Goal: Task Accomplishment & Management: Manage account settings

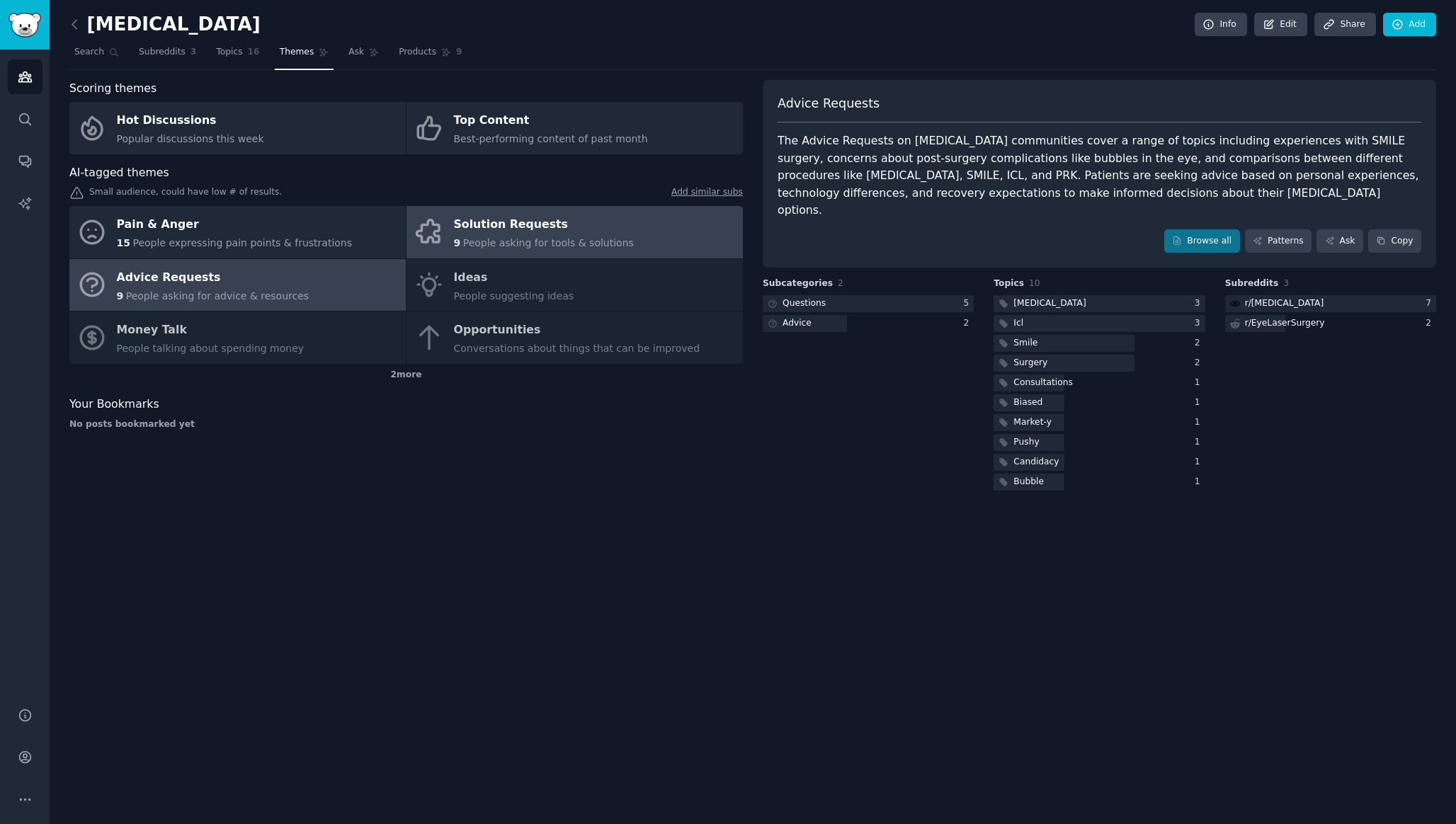
click at [517, 249] on div "9 People asking for tools & solutions" at bounding box center [544, 243] width 180 height 15
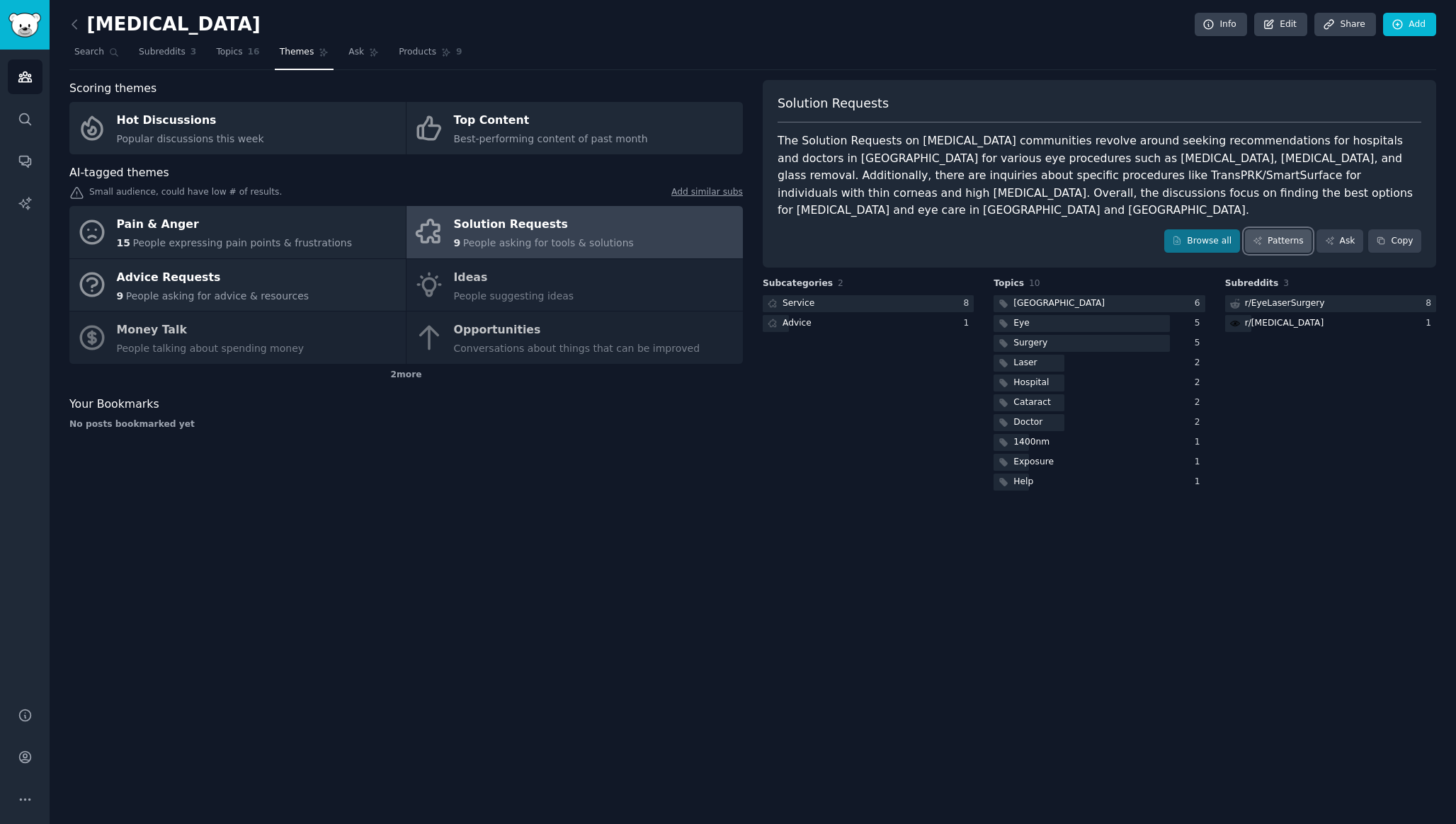
click at [1283, 234] on link "Patterns" at bounding box center [1278, 241] width 67 height 24
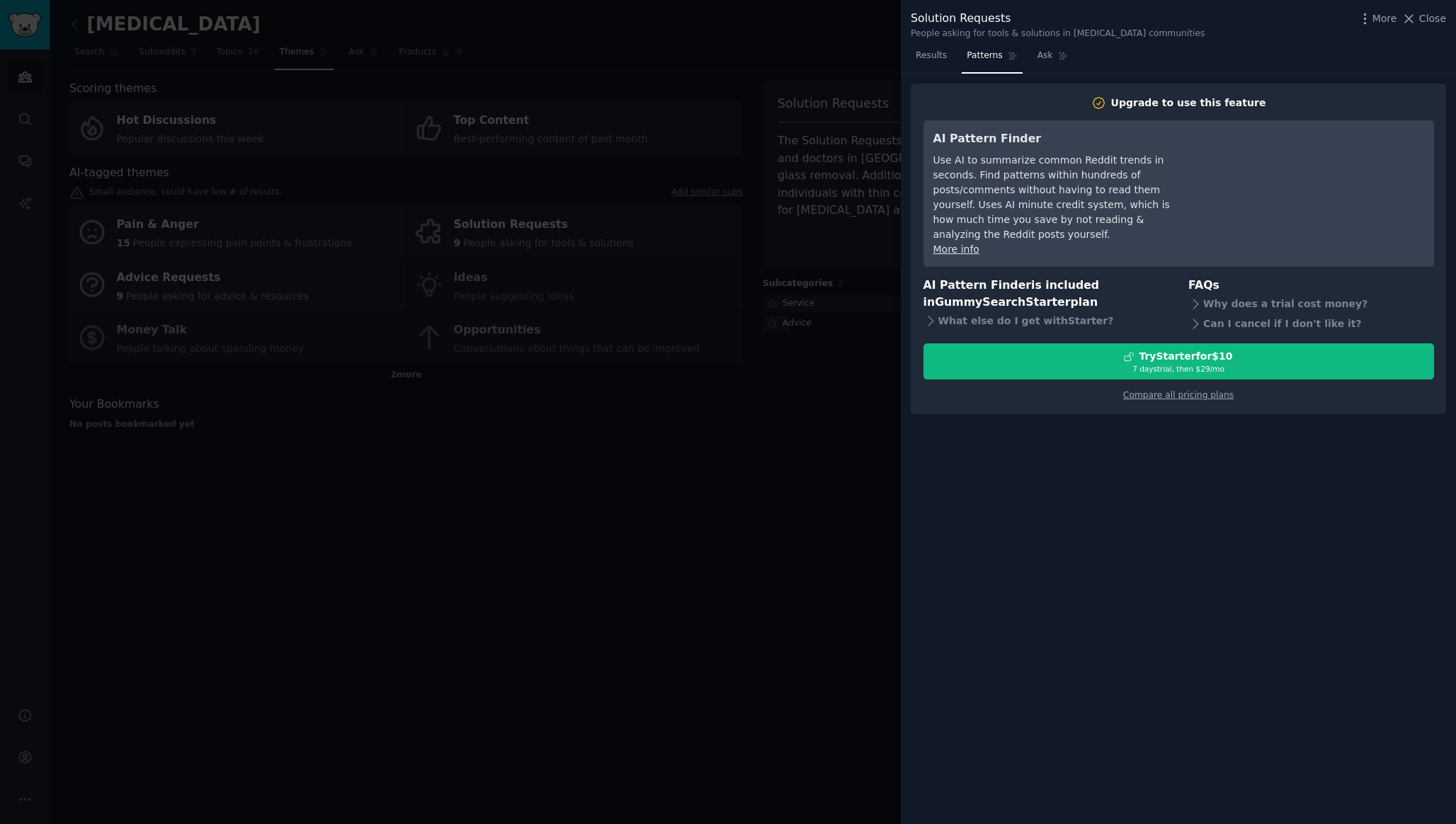
click at [799, 467] on div at bounding box center [728, 412] width 1456 height 824
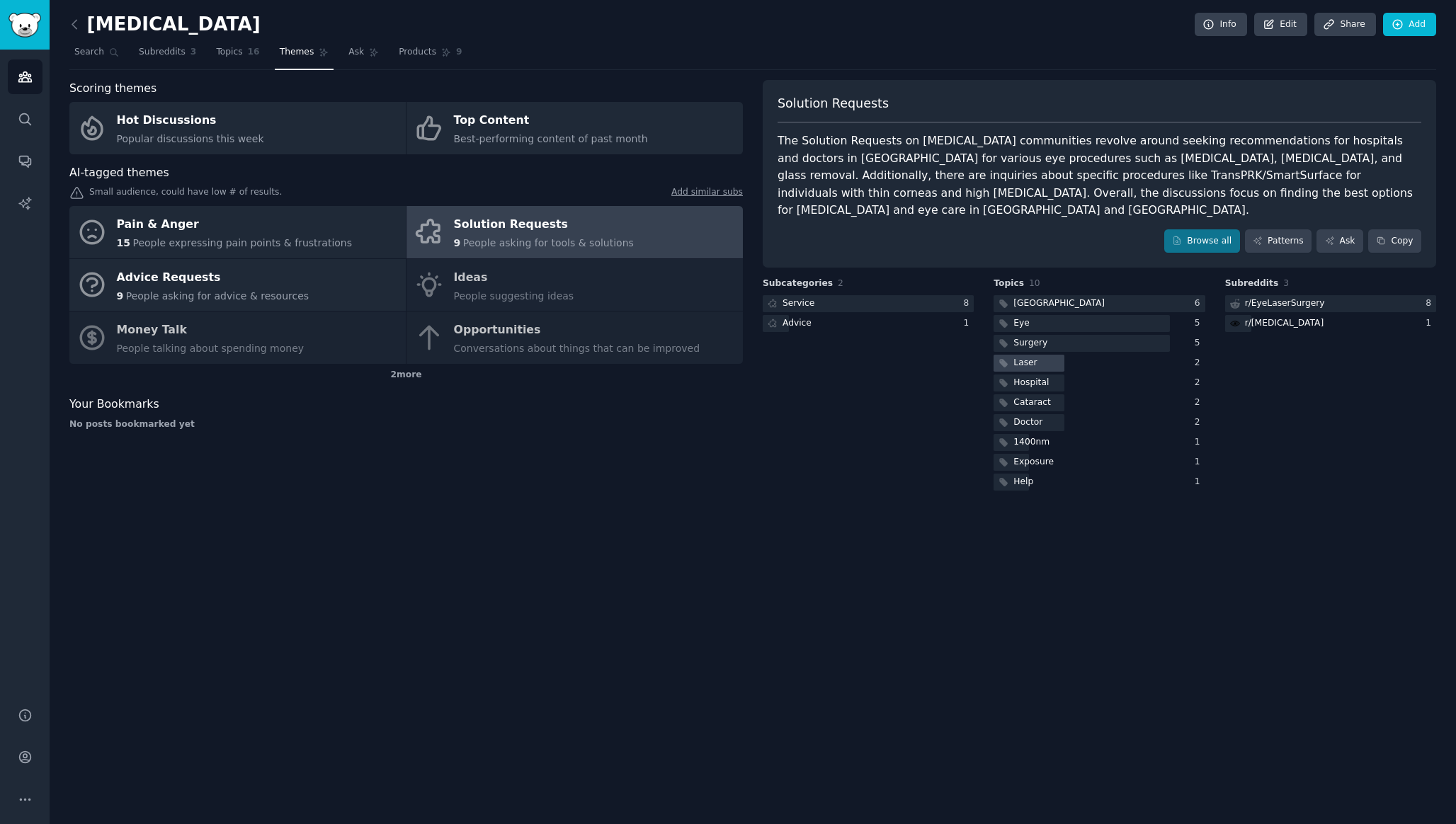
click at [1042, 355] on div at bounding box center [1028, 363] width 70 height 18
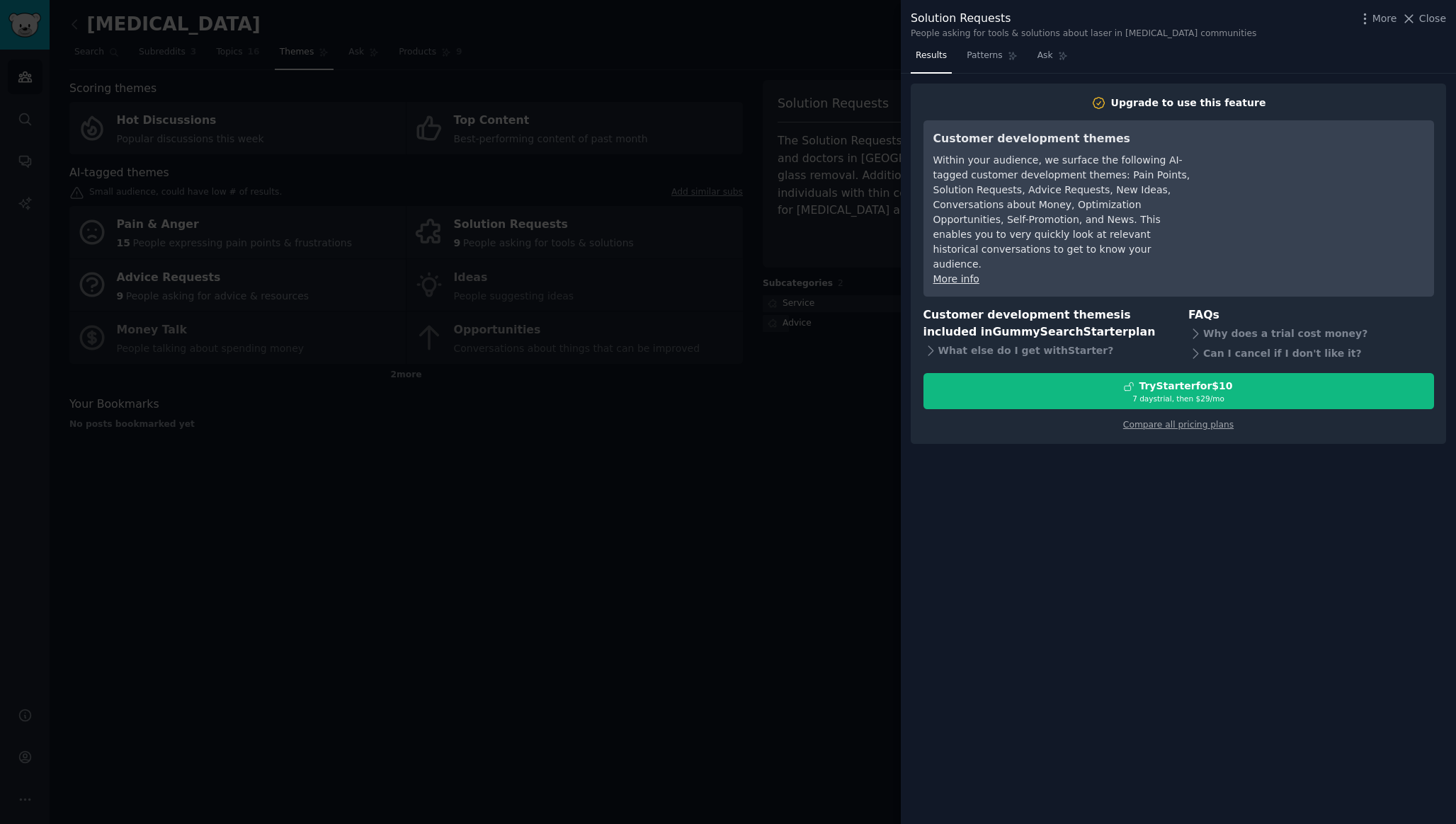
drag, startPoint x: 707, startPoint y: 605, endPoint x: 707, endPoint y: 598, distance: 7.0
click at [707, 605] on div at bounding box center [728, 412] width 1456 height 824
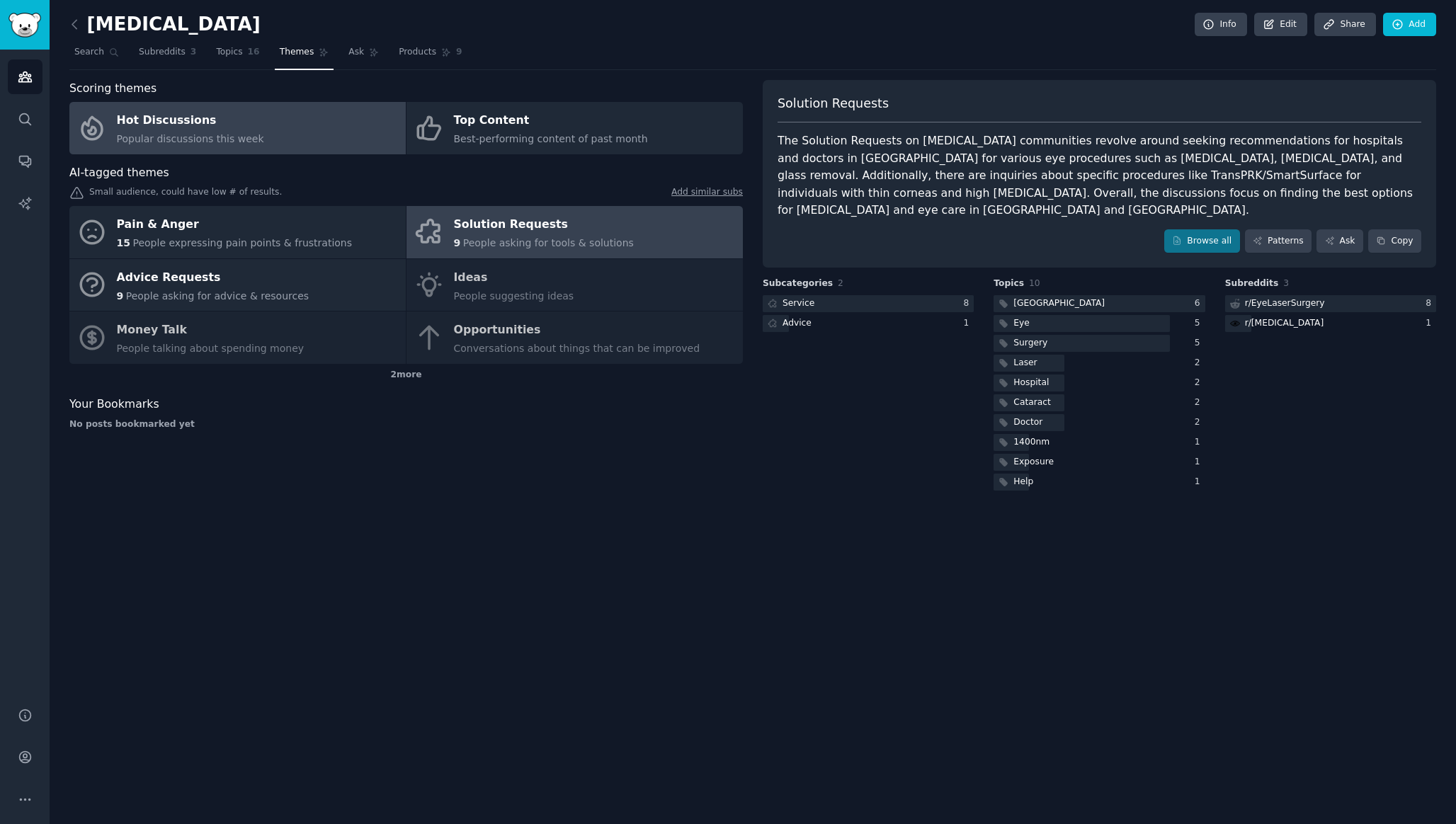
click at [223, 128] on div "Hot Discussions" at bounding box center [191, 121] width 148 height 23
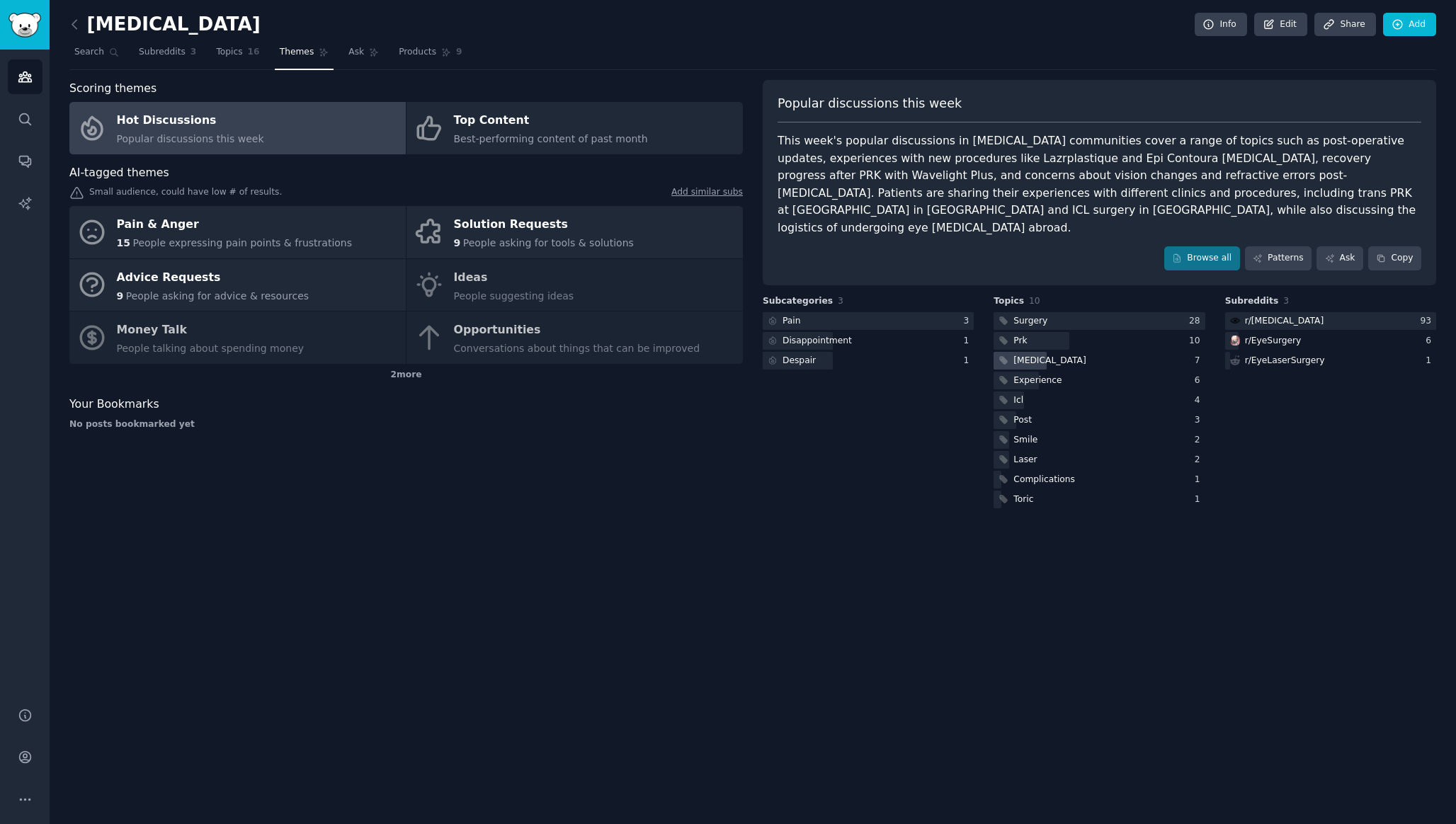
click at [1036, 352] on div "[MEDICAL_DATA]" at bounding box center [1041, 361] width 95 height 18
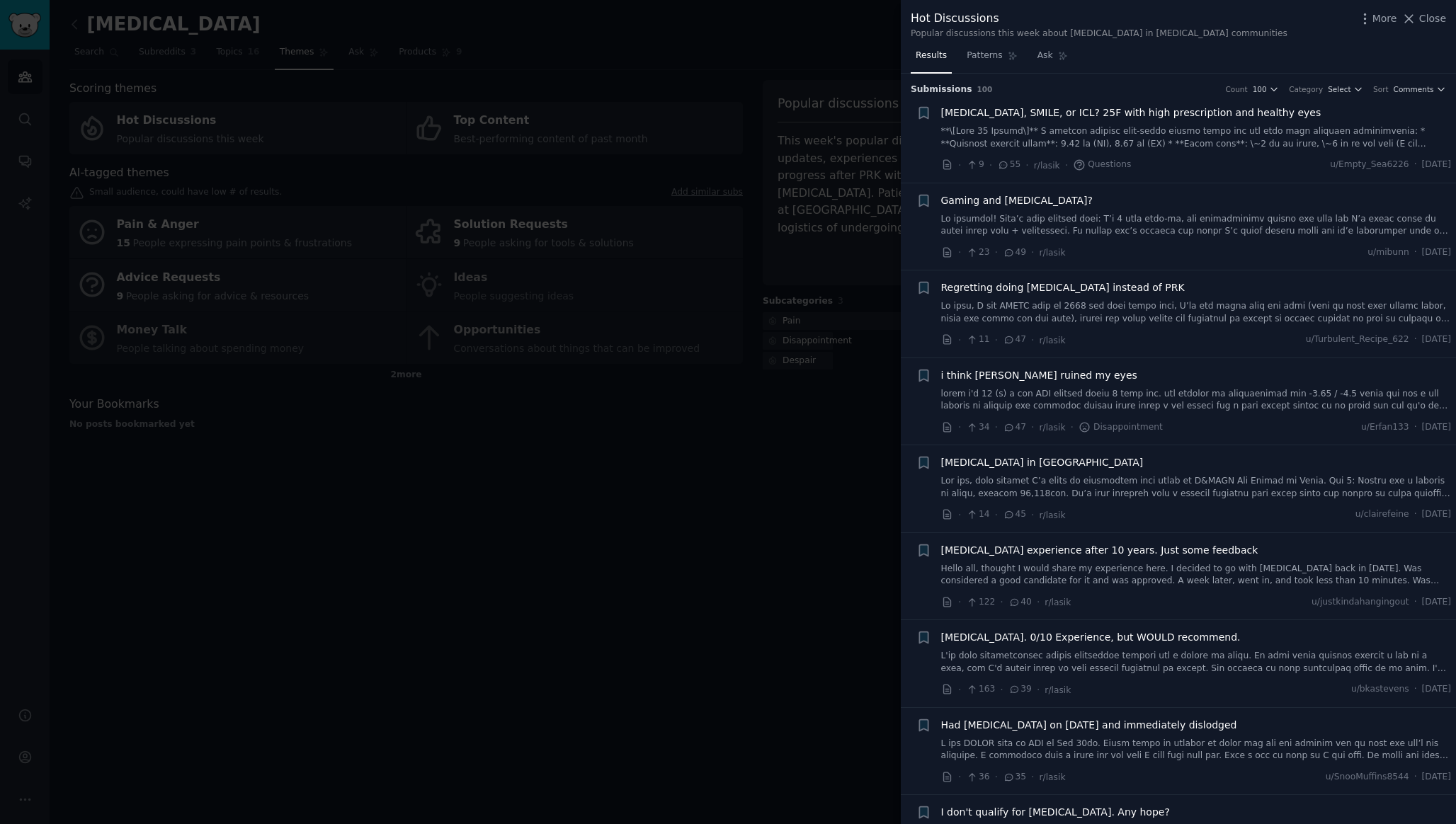
click at [540, 146] on div at bounding box center [728, 412] width 1456 height 824
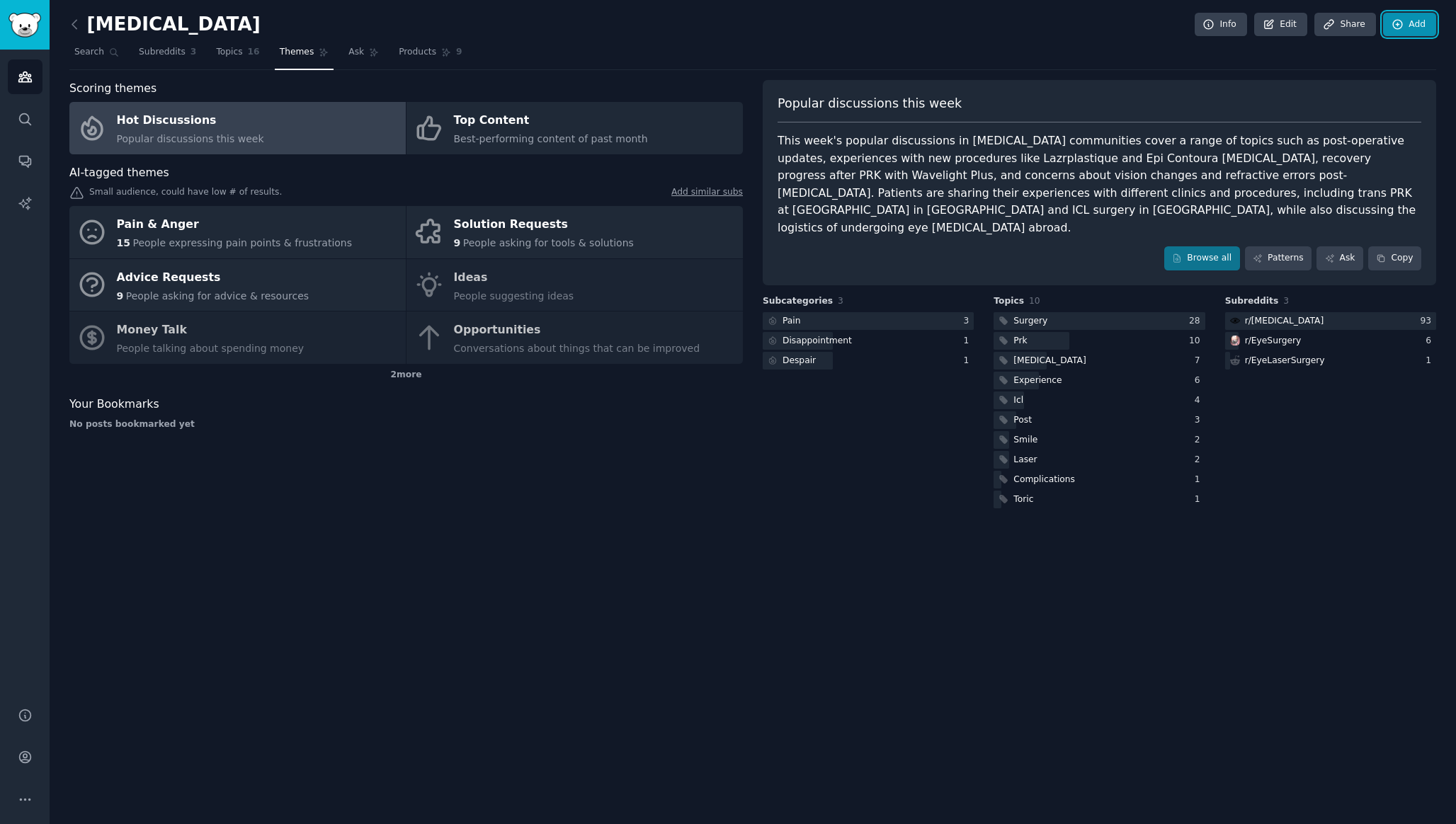
click at [1426, 23] on link "Add" at bounding box center [1409, 25] width 53 height 24
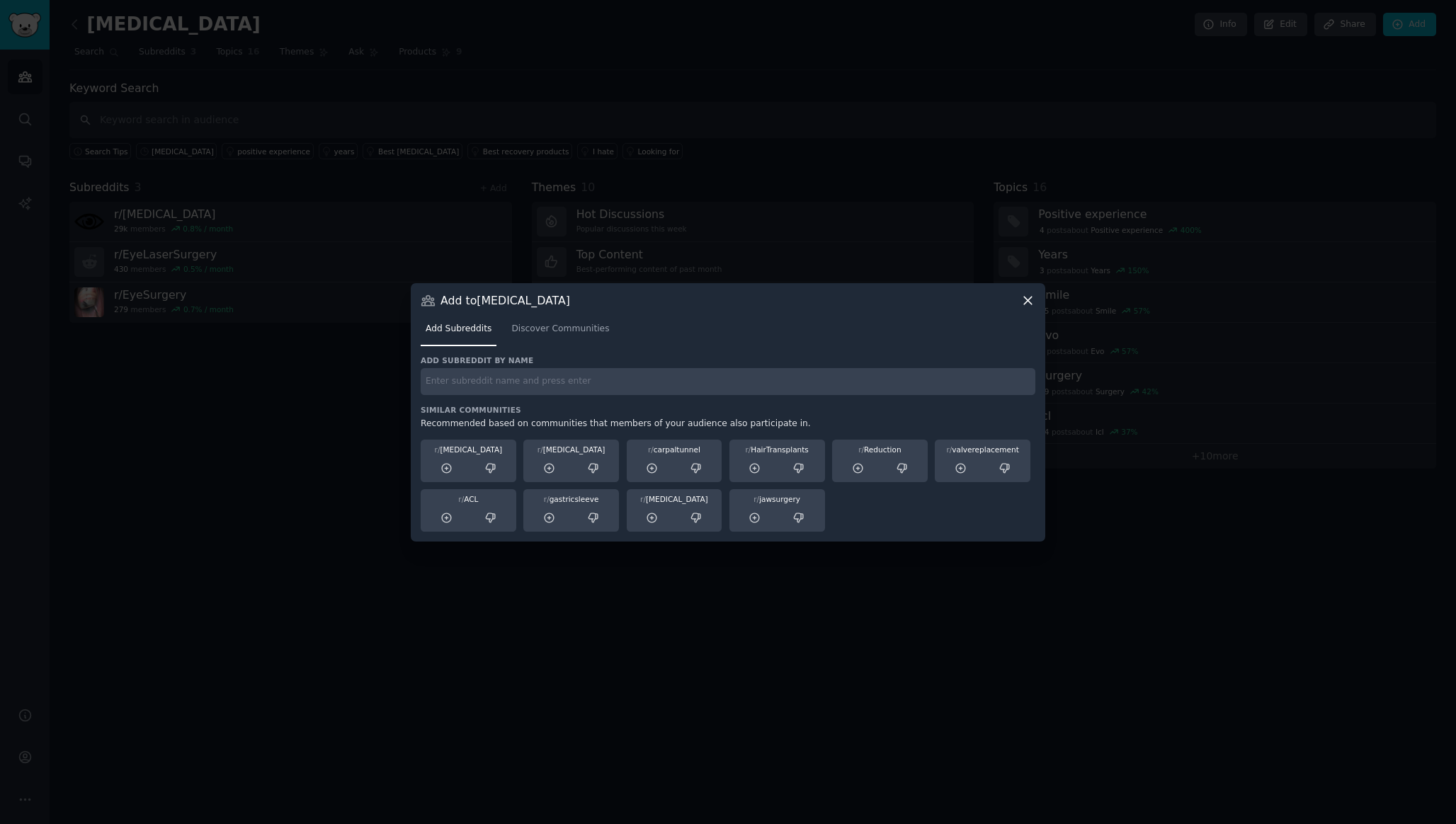
click at [498, 384] on input "text" at bounding box center [728, 382] width 614 height 28
paste input "[MEDICAL_DATA]"
type input "[MEDICAL_DATA]"
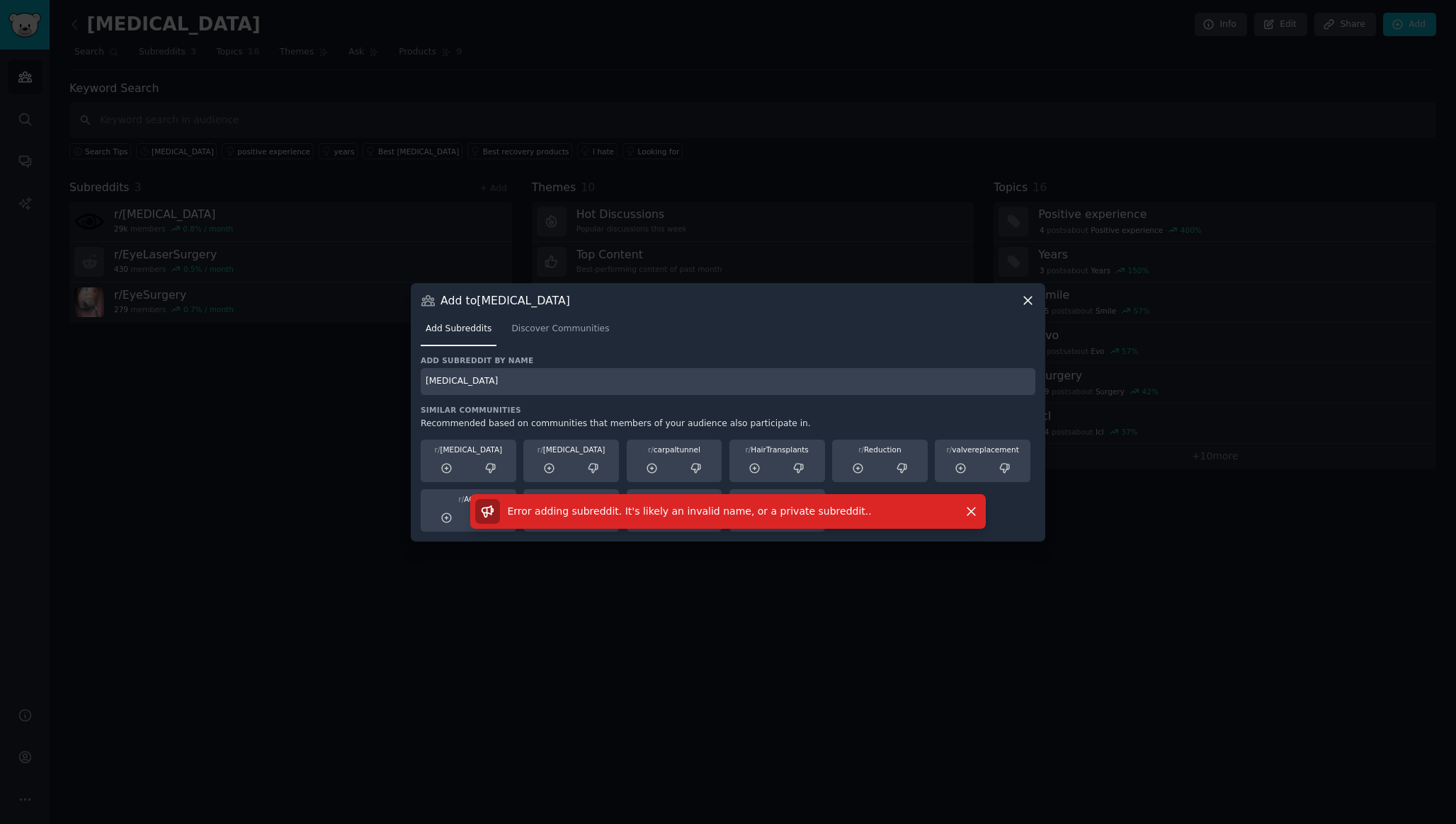
drag, startPoint x: 541, startPoint y: 385, endPoint x: 405, endPoint y: 384, distance: 136.0
click at [405, 384] on div "​ Add to [MEDICAL_DATA] Add Subreddits Discover Communities Add subreddit by na…" at bounding box center [728, 412] width 1446 height 824
click at [577, 326] on span "Discover Communities" at bounding box center [560, 329] width 98 height 13
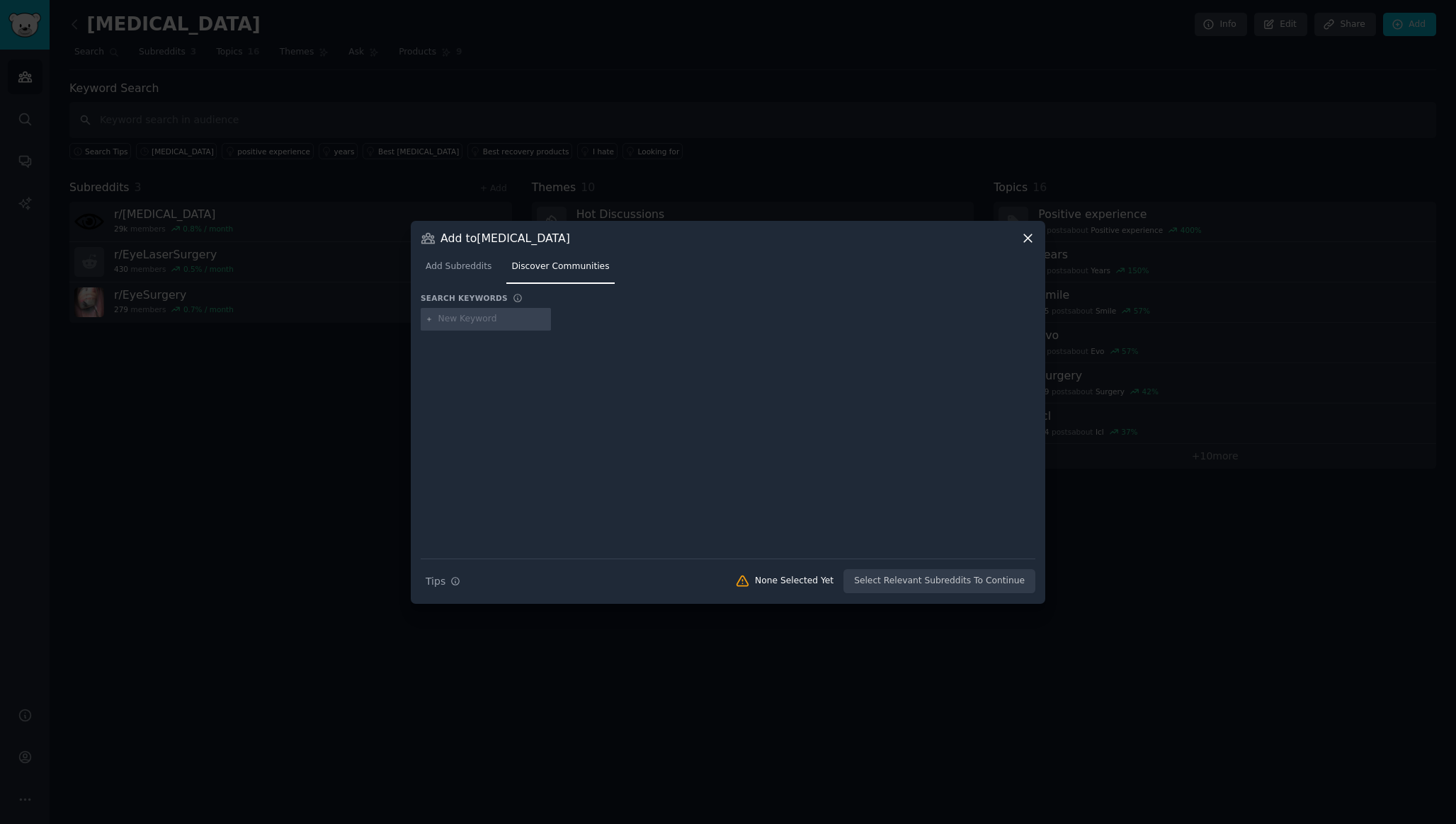
type input "[MEDICAL_DATA]"
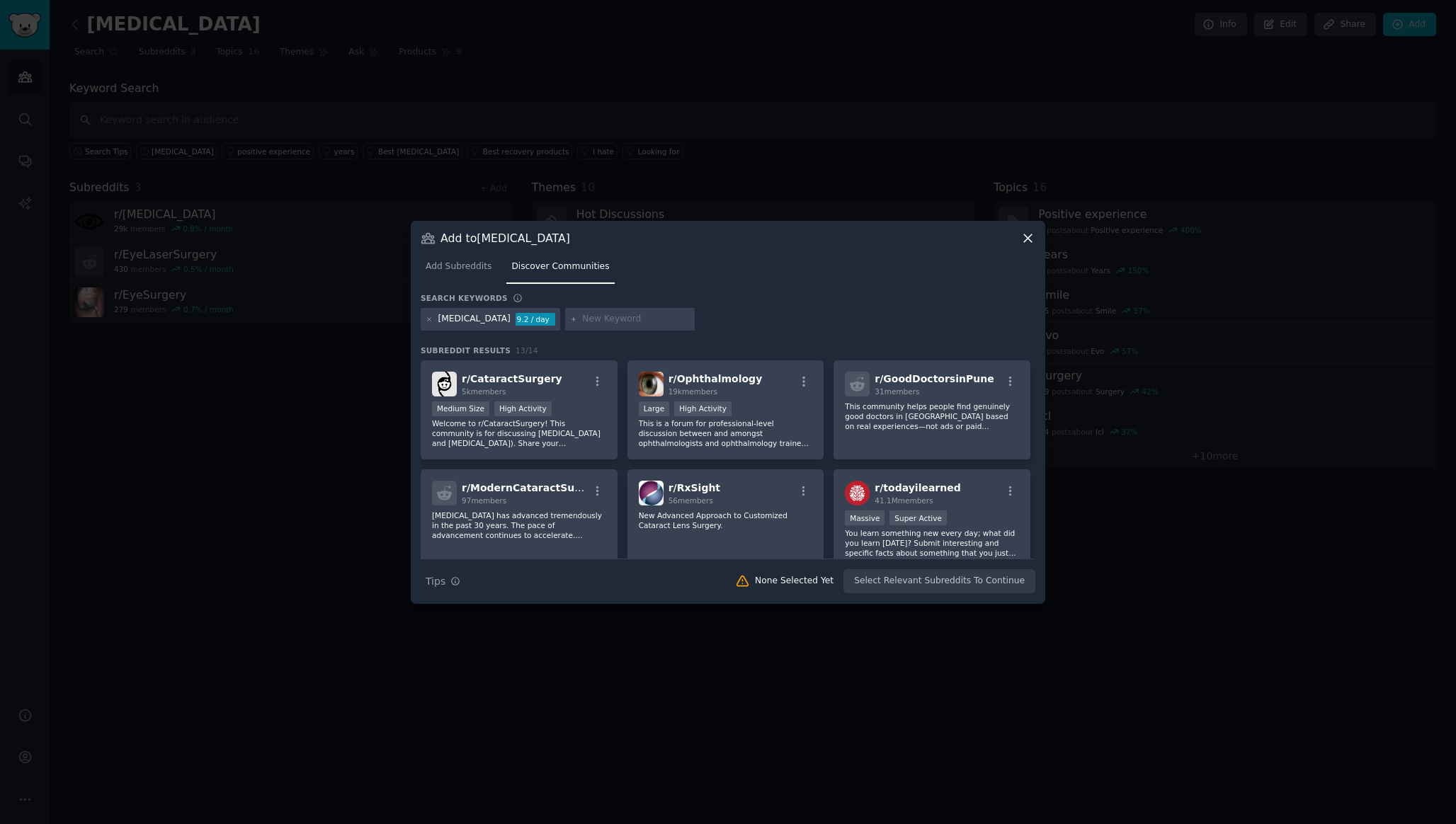
click at [1025, 236] on icon at bounding box center [1027, 238] width 15 height 15
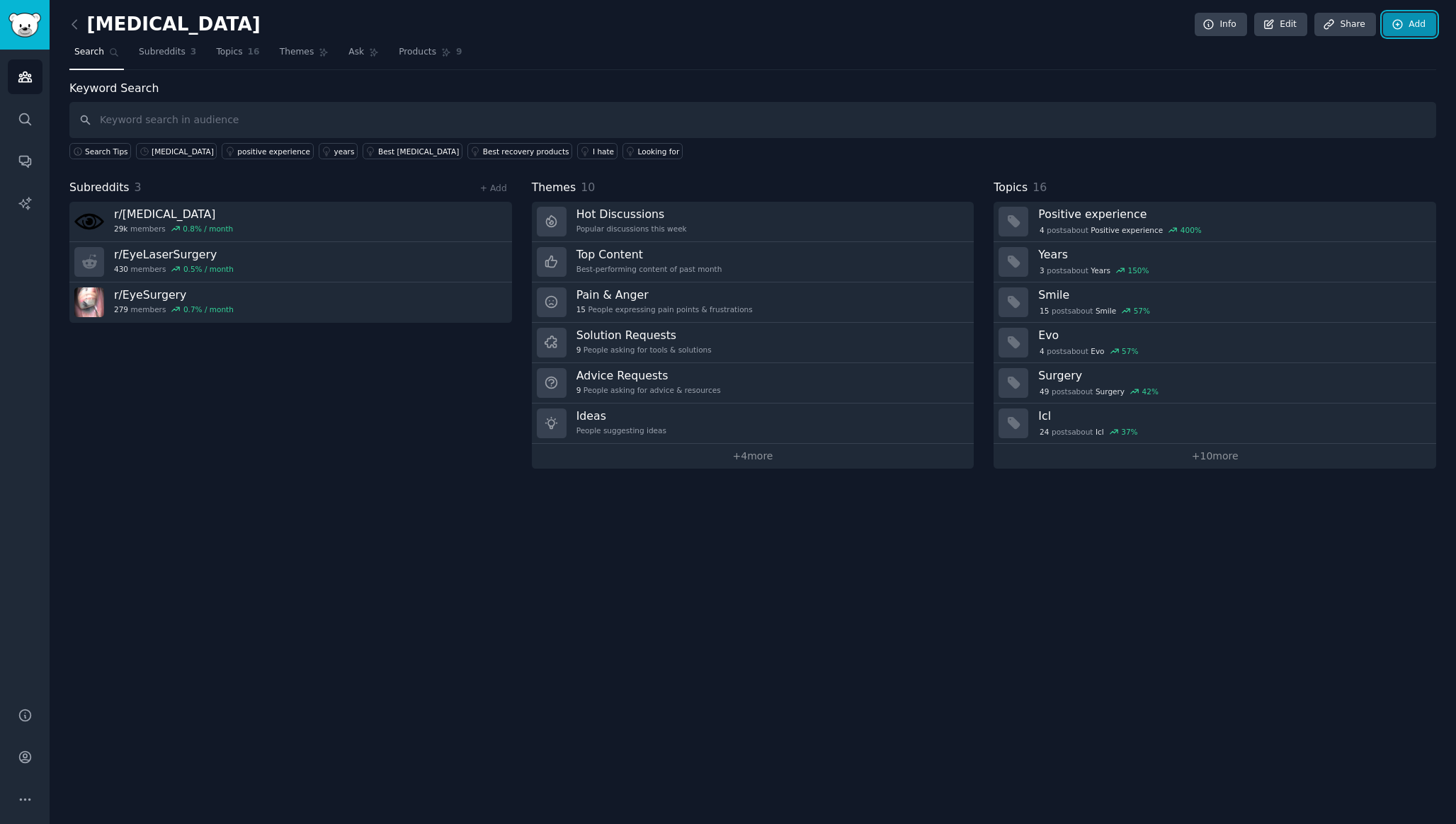
click at [1411, 25] on link "Add" at bounding box center [1409, 25] width 53 height 24
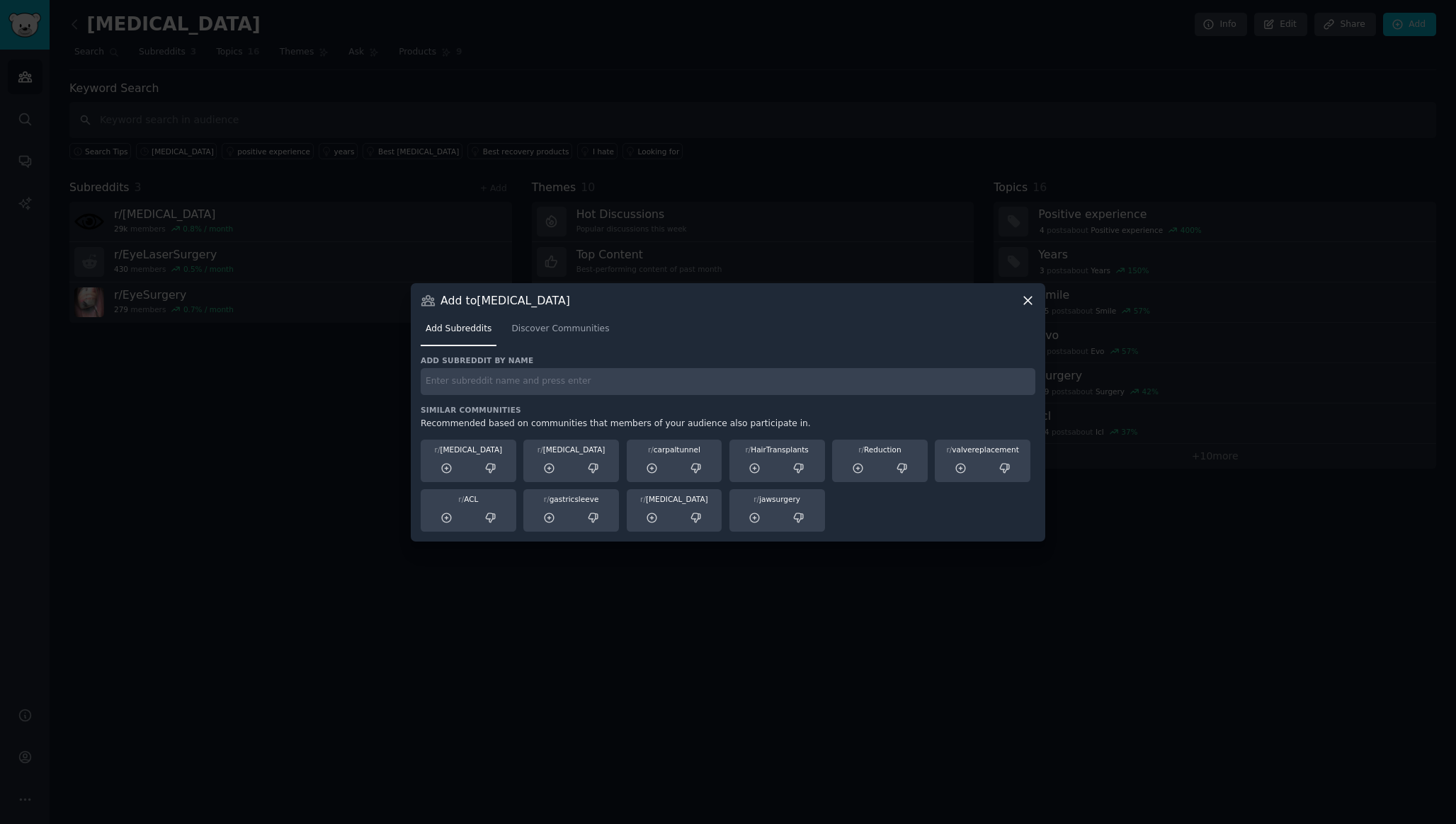
click at [1029, 298] on icon at bounding box center [1027, 300] width 15 height 15
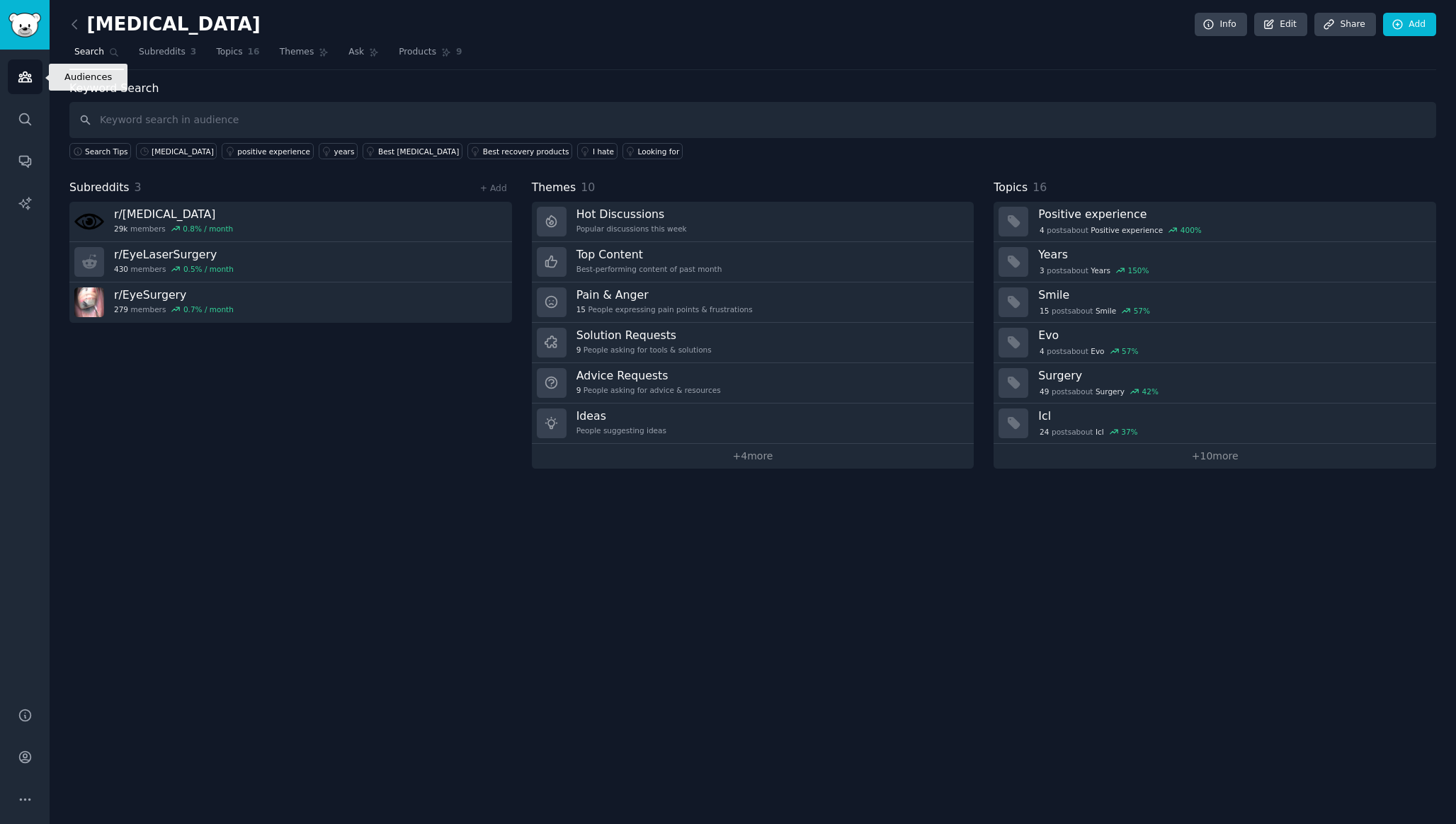
click at [22, 76] on icon "Sidebar" at bounding box center [25, 77] width 15 height 15
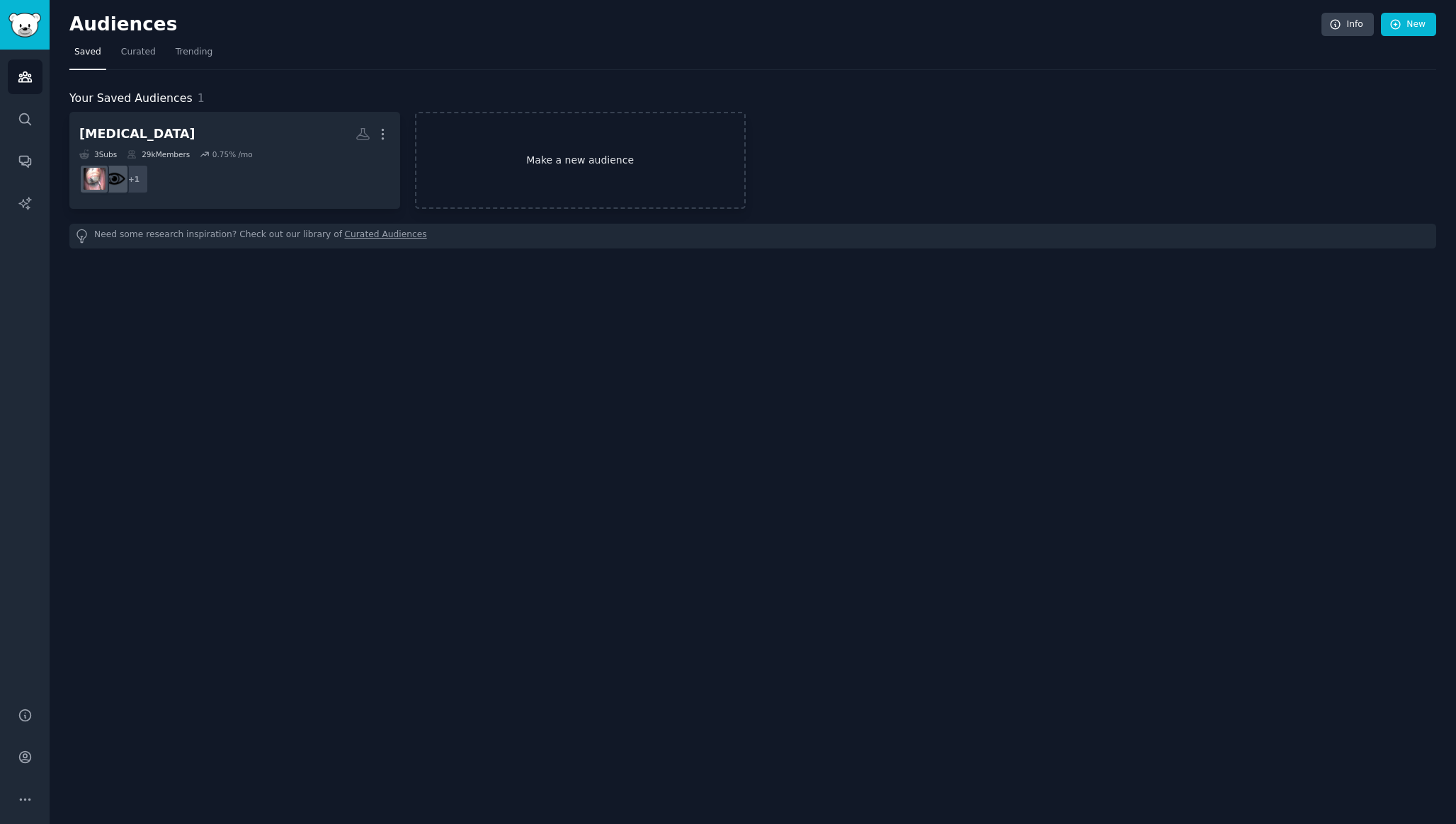
click at [604, 146] on link "Make a new audience" at bounding box center [580, 160] width 331 height 97
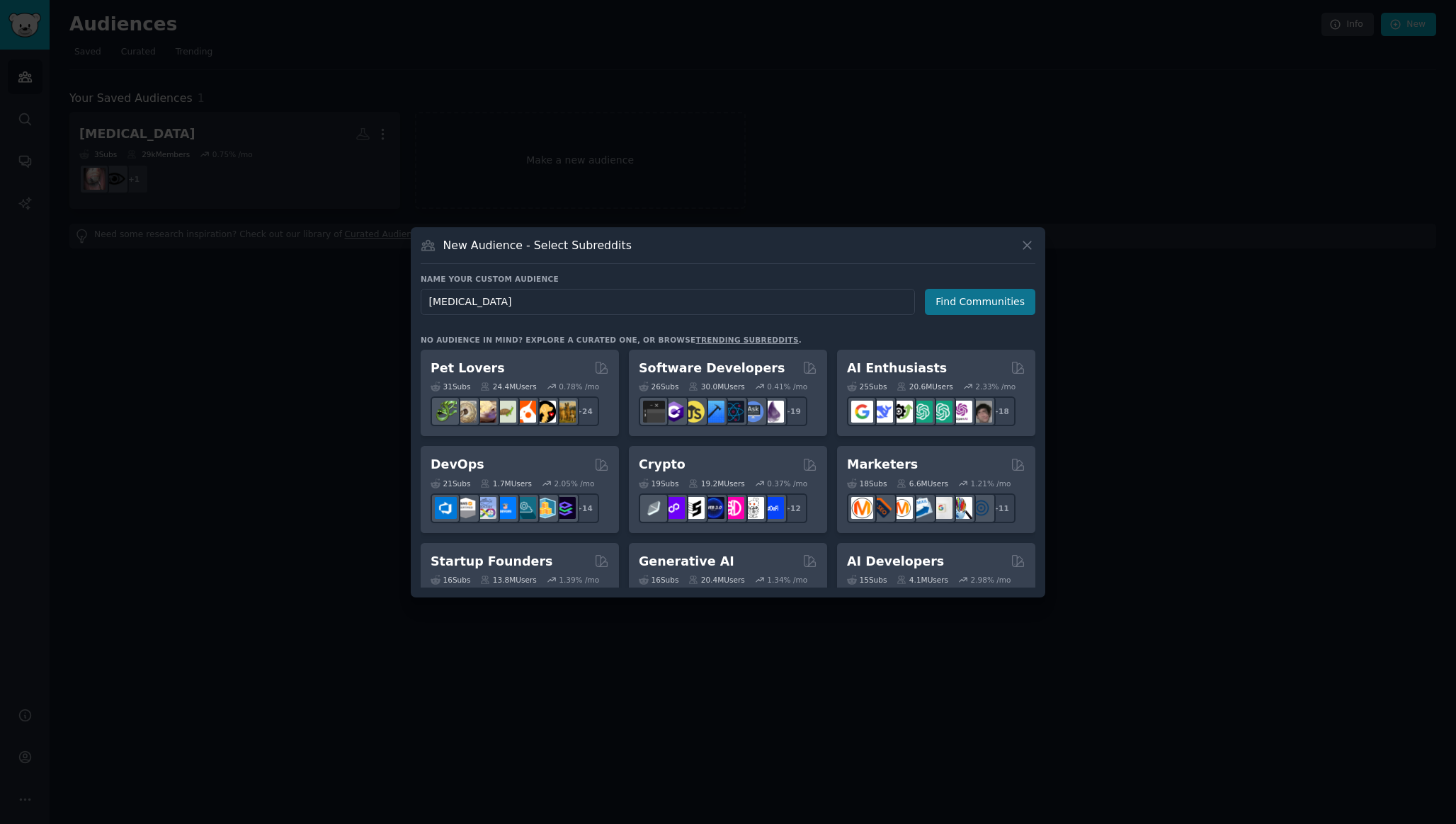
type input "[MEDICAL_DATA]"
click at [956, 300] on button "Find Communities" at bounding box center [980, 302] width 111 height 26
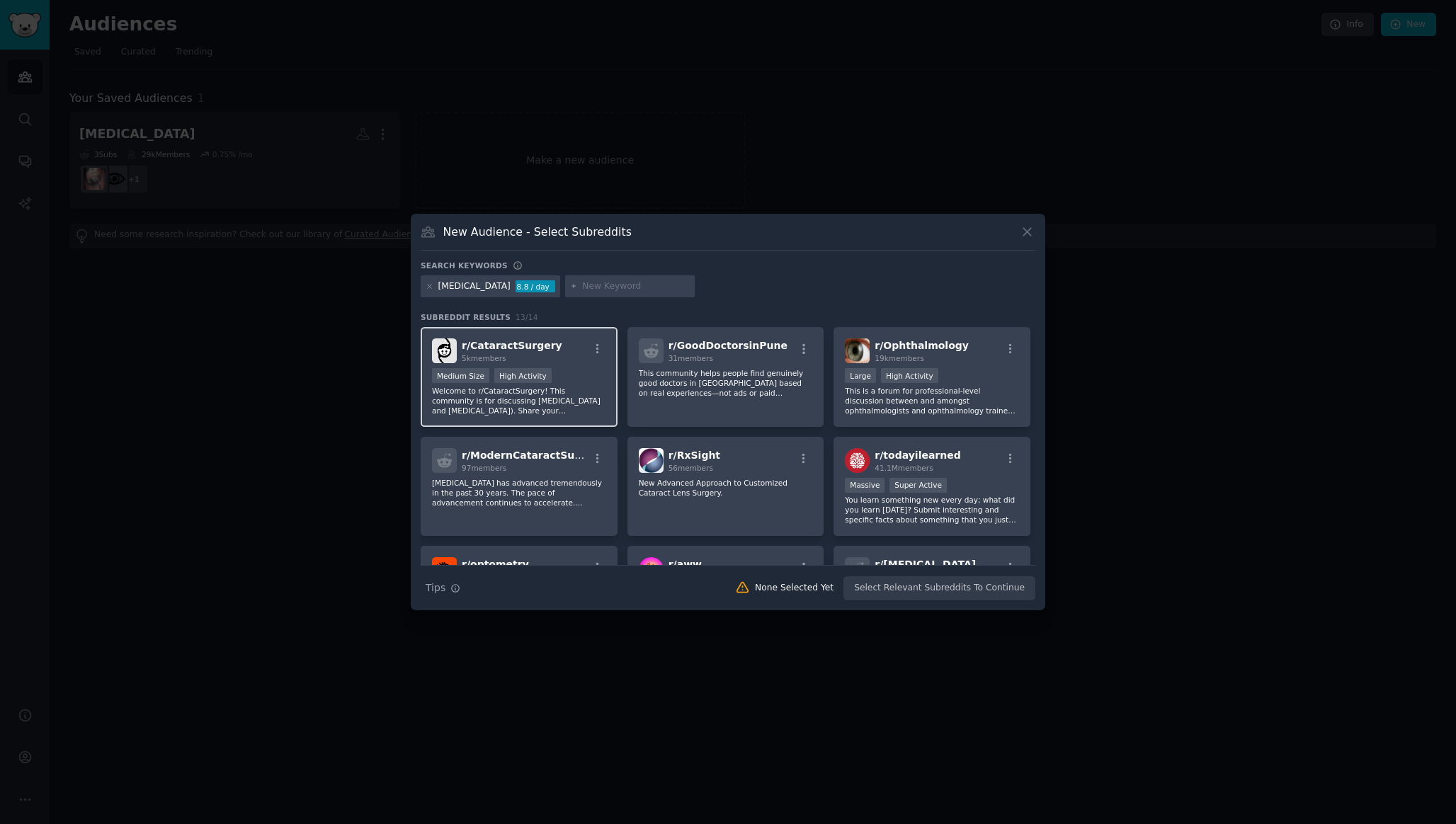
click at [570, 358] on div "r/ CataractSurgery 5k members" at bounding box center [519, 351] width 174 height 25
click at [979, 586] on button "Create Audience" at bounding box center [989, 588] width 94 height 24
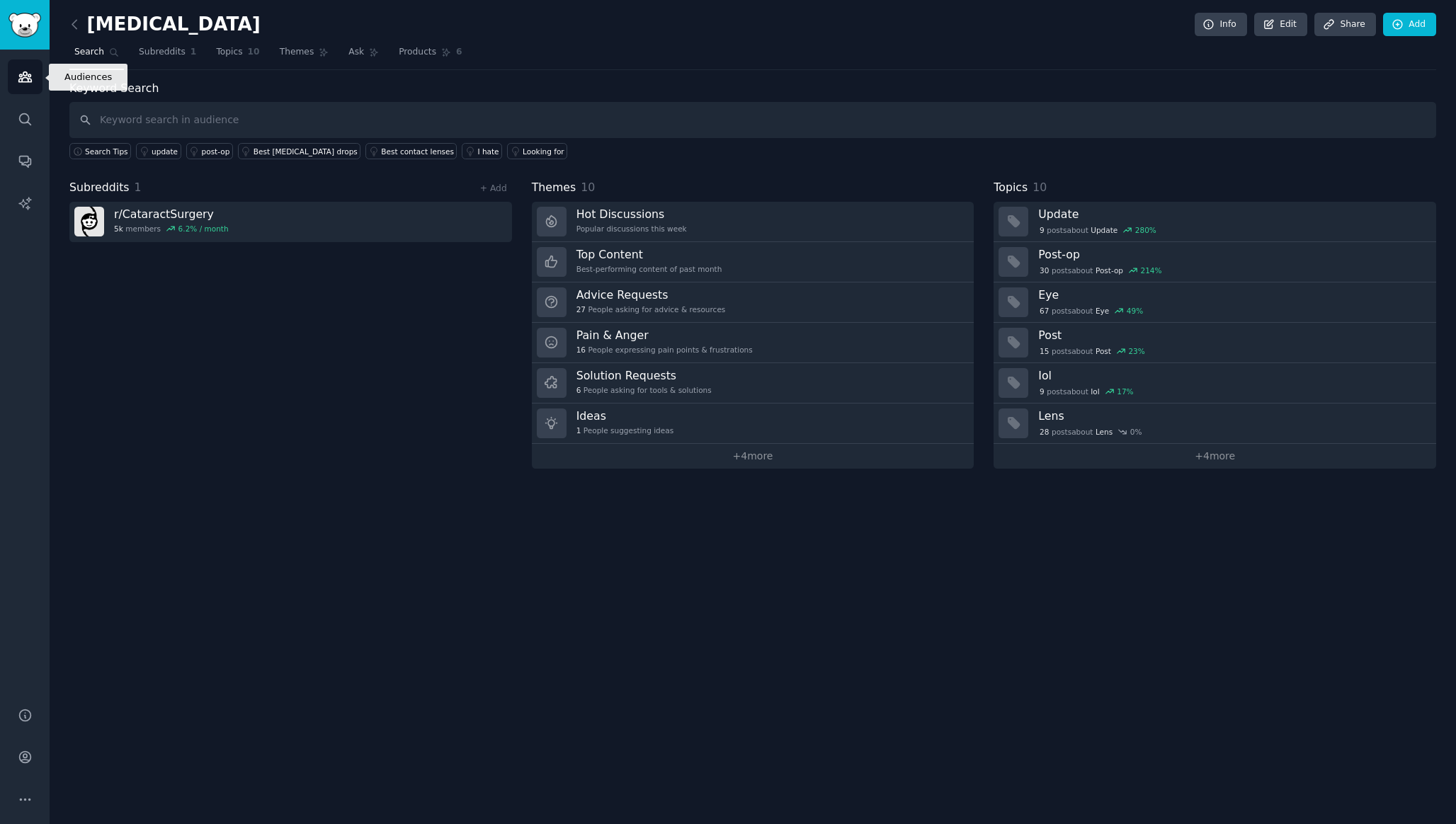
click at [23, 85] on link "Audiences" at bounding box center [25, 77] width 35 height 35
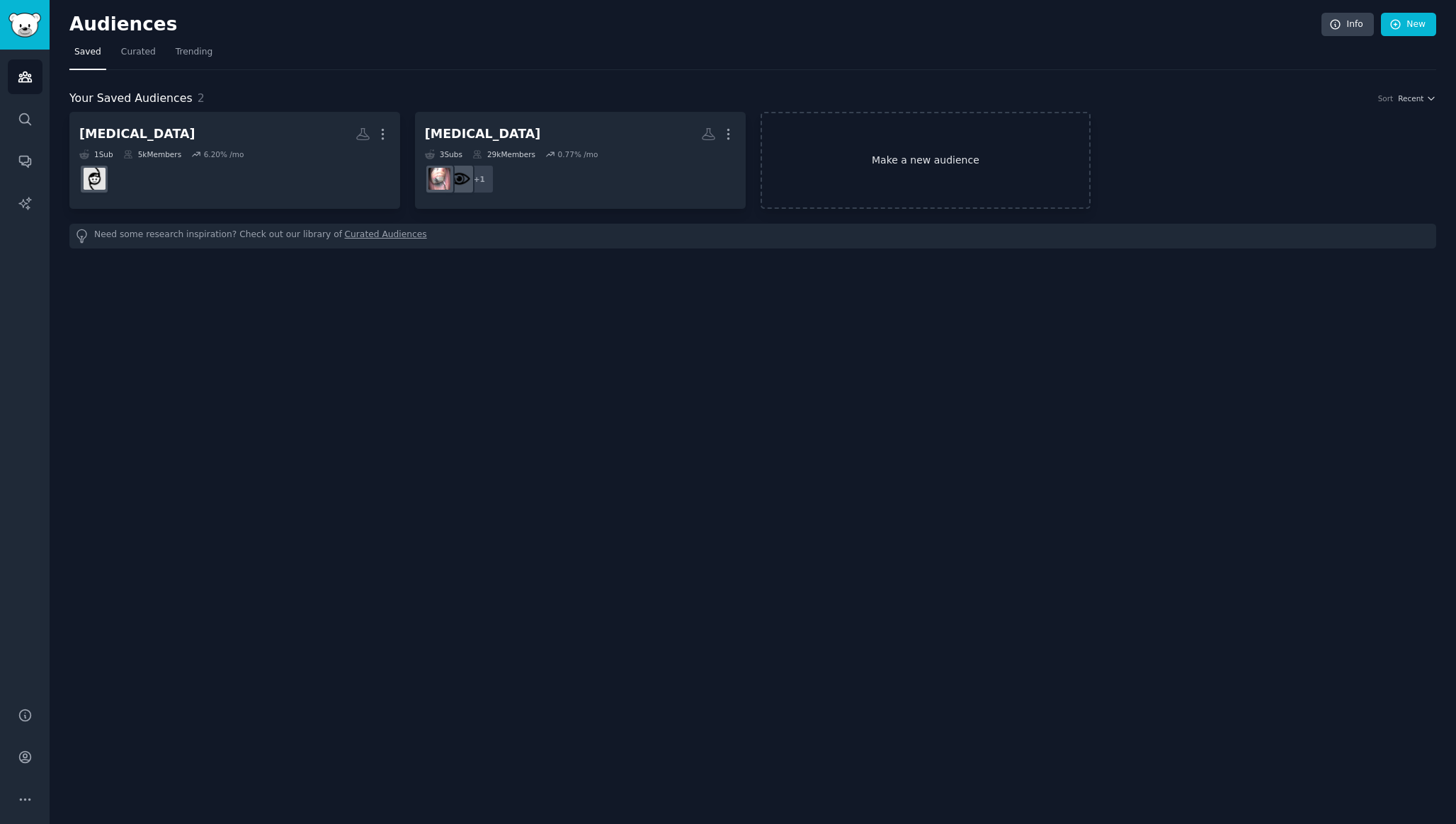
click at [902, 173] on link "Make a new audience" at bounding box center [926, 160] width 331 height 97
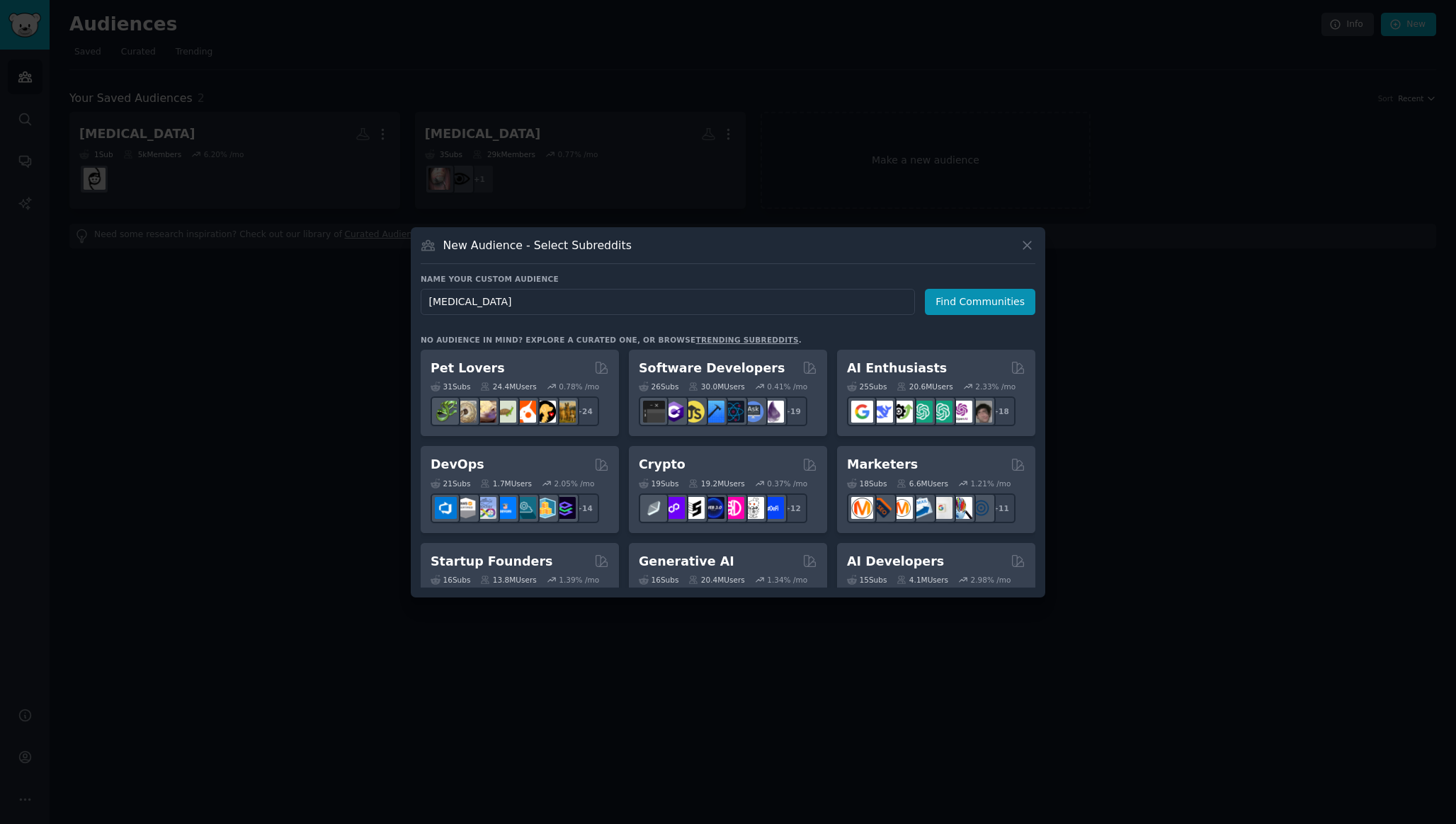
type input "[MEDICAL_DATA]"
click at [1016, 253] on div "New Audience - Select Subreddits" at bounding box center [728, 251] width 614 height 27
click at [1021, 251] on icon at bounding box center [1027, 245] width 15 height 15
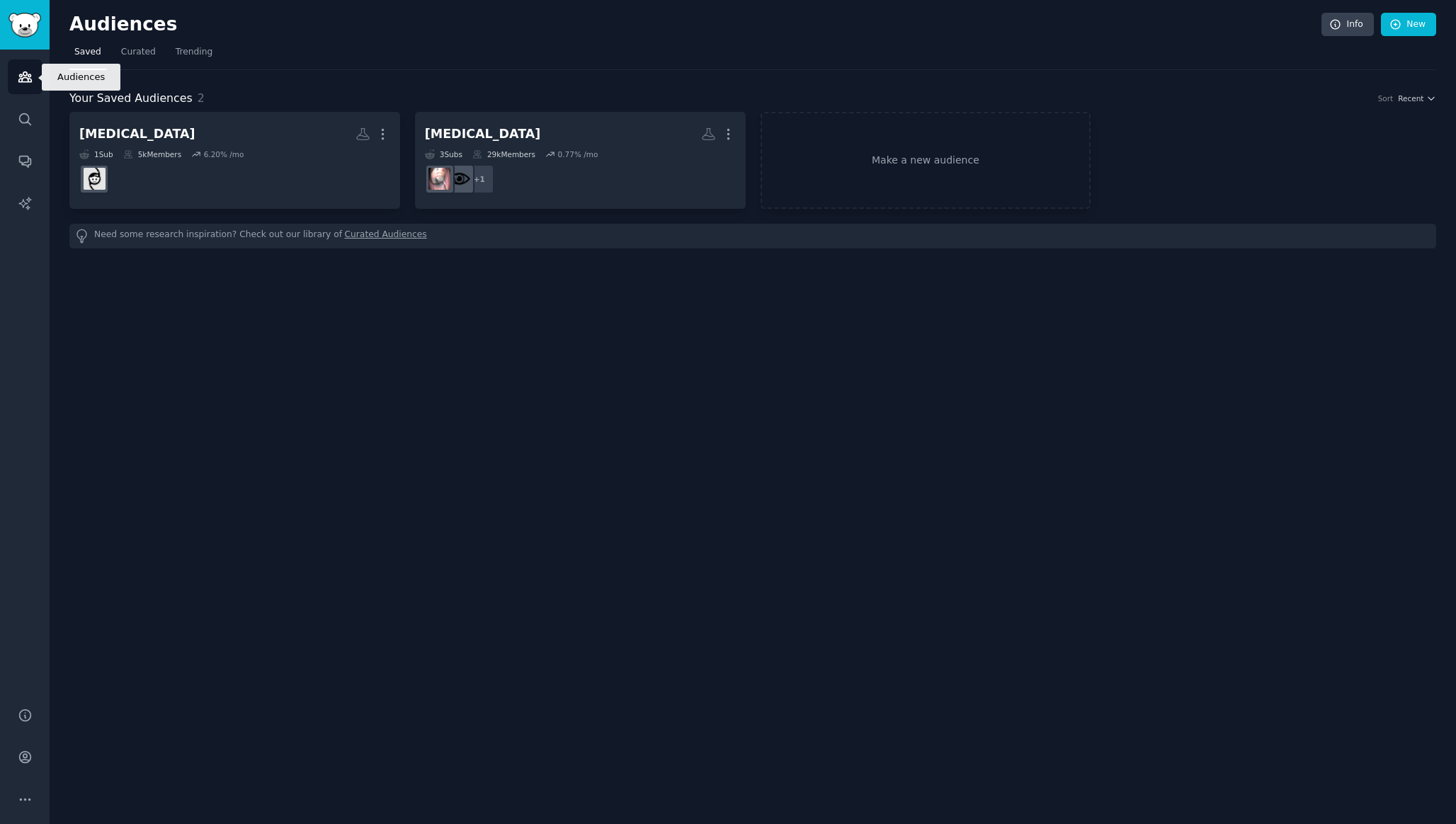
click at [22, 83] on icon "Sidebar" at bounding box center [25, 77] width 15 height 15
click at [958, 172] on link "Make a new audience" at bounding box center [926, 160] width 331 height 97
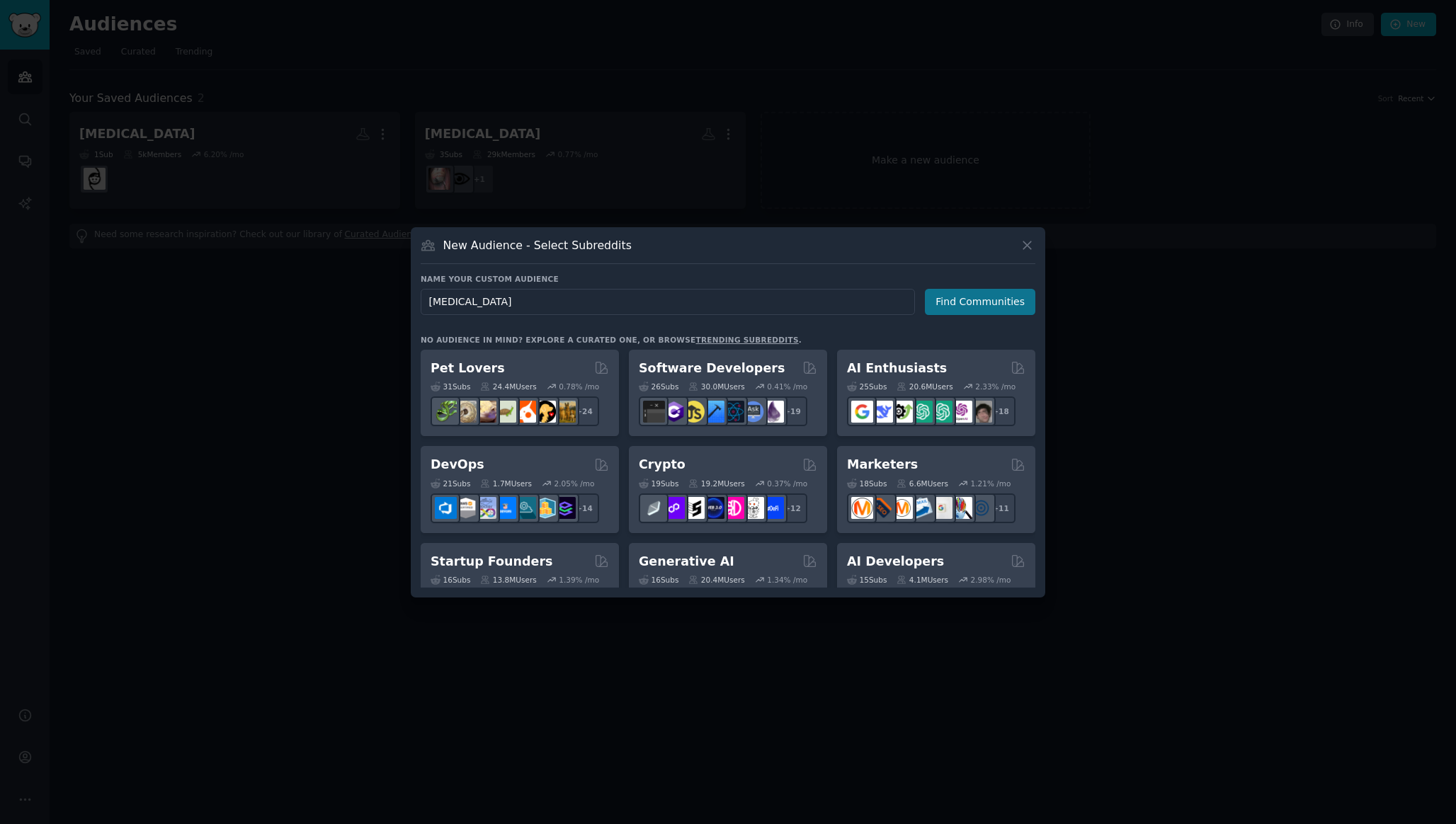
type input "[MEDICAL_DATA]"
click at [951, 297] on button "Find Communities" at bounding box center [980, 302] width 111 height 26
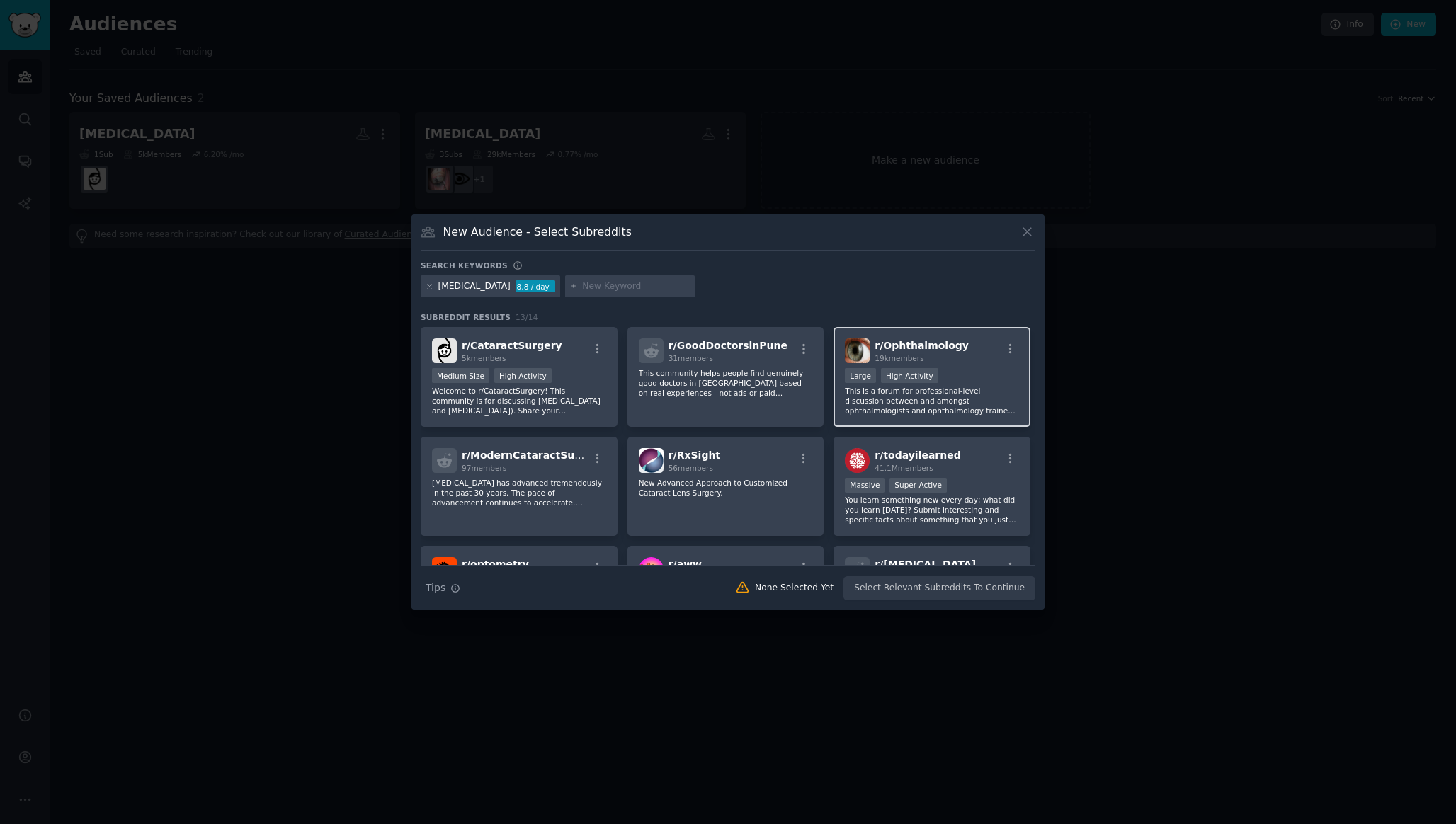
click at [955, 372] on div "Large High Activity" at bounding box center [931, 377] width 174 height 18
click at [988, 587] on button "Create Audience" at bounding box center [989, 588] width 94 height 24
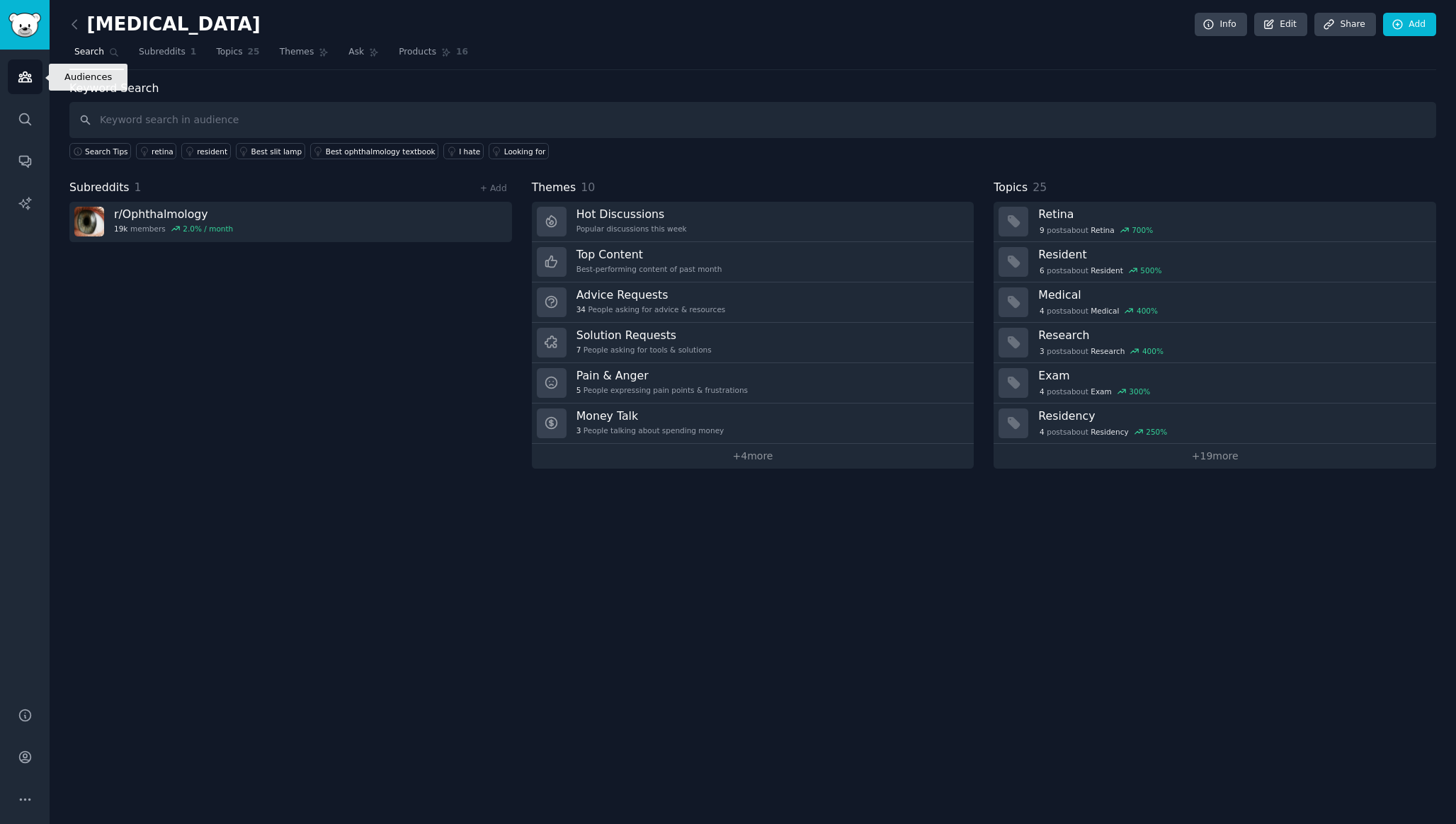
click at [16, 75] on link "Audiences" at bounding box center [25, 77] width 35 height 35
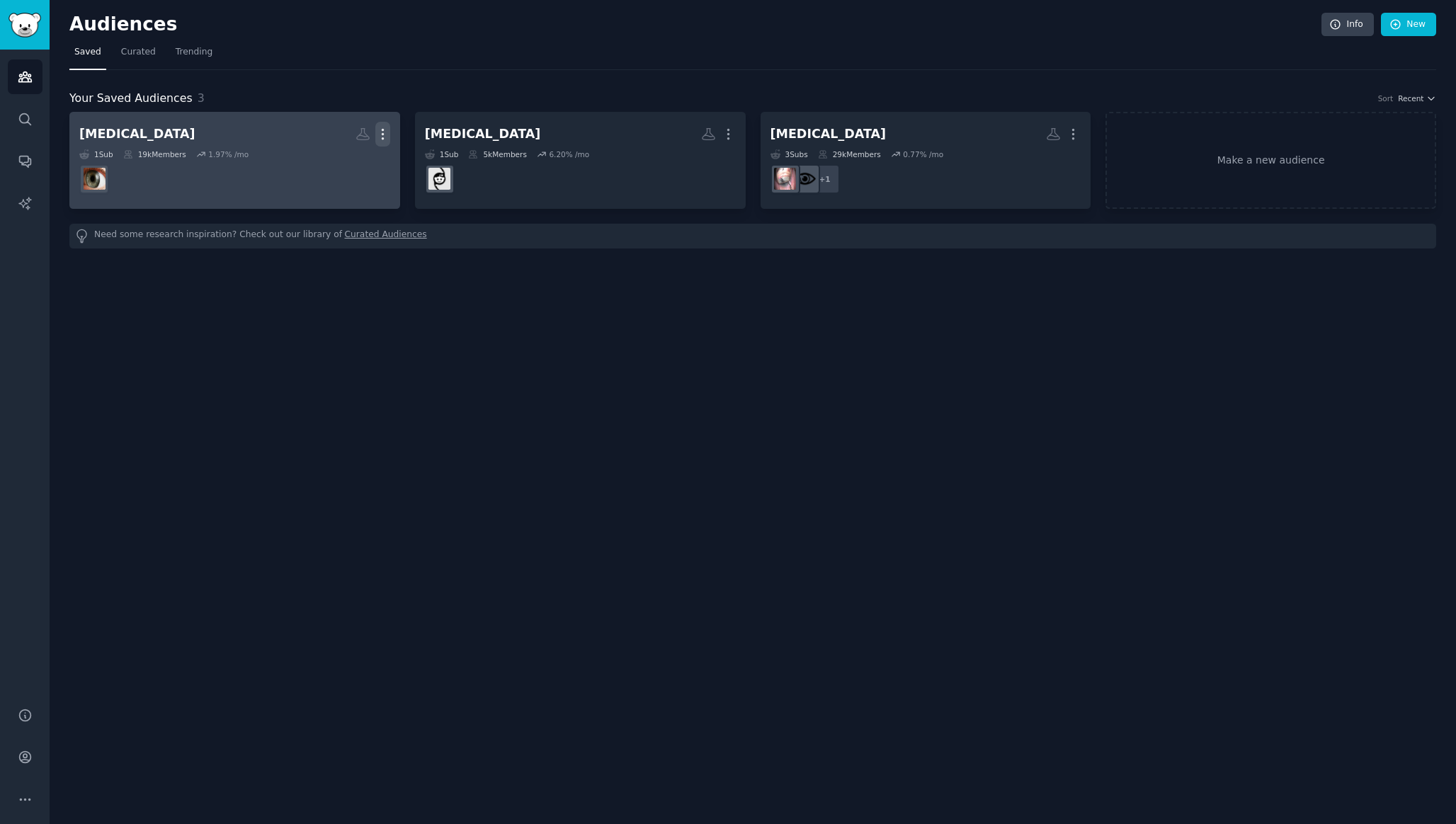
click at [381, 127] on icon "button" at bounding box center [382, 134] width 15 height 15
click at [248, 153] on div "1 Sub 19k Members 1.97 % /mo" at bounding box center [235, 155] width 311 height 10
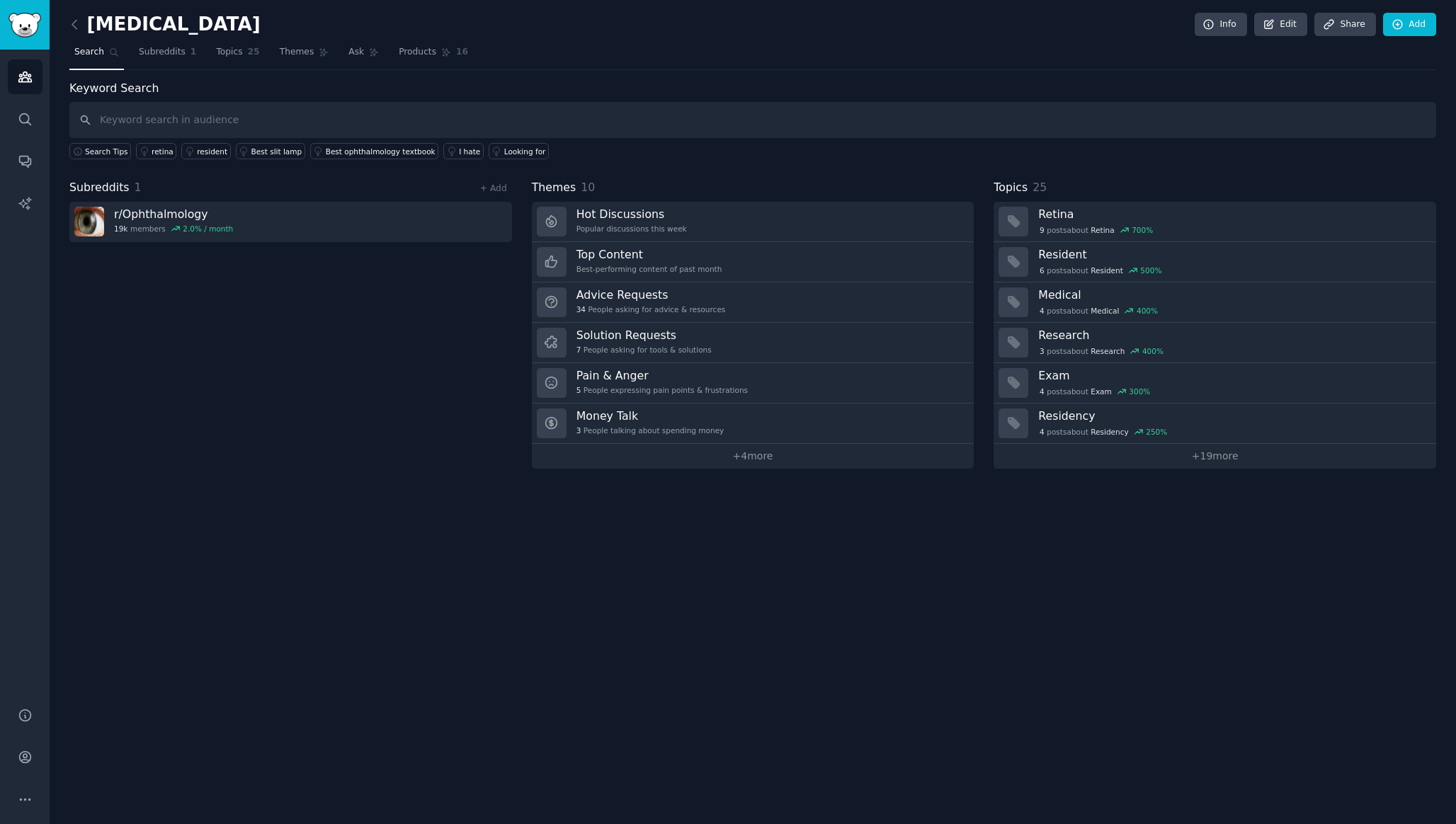
click at [196, 33] on h2 "[MEDICAL_DATA]" at bounding box center [165, 25] width 191 height 23
click at [1281, 34] on link "Edit" at bounding box center [1280, 25] width 53 height 24
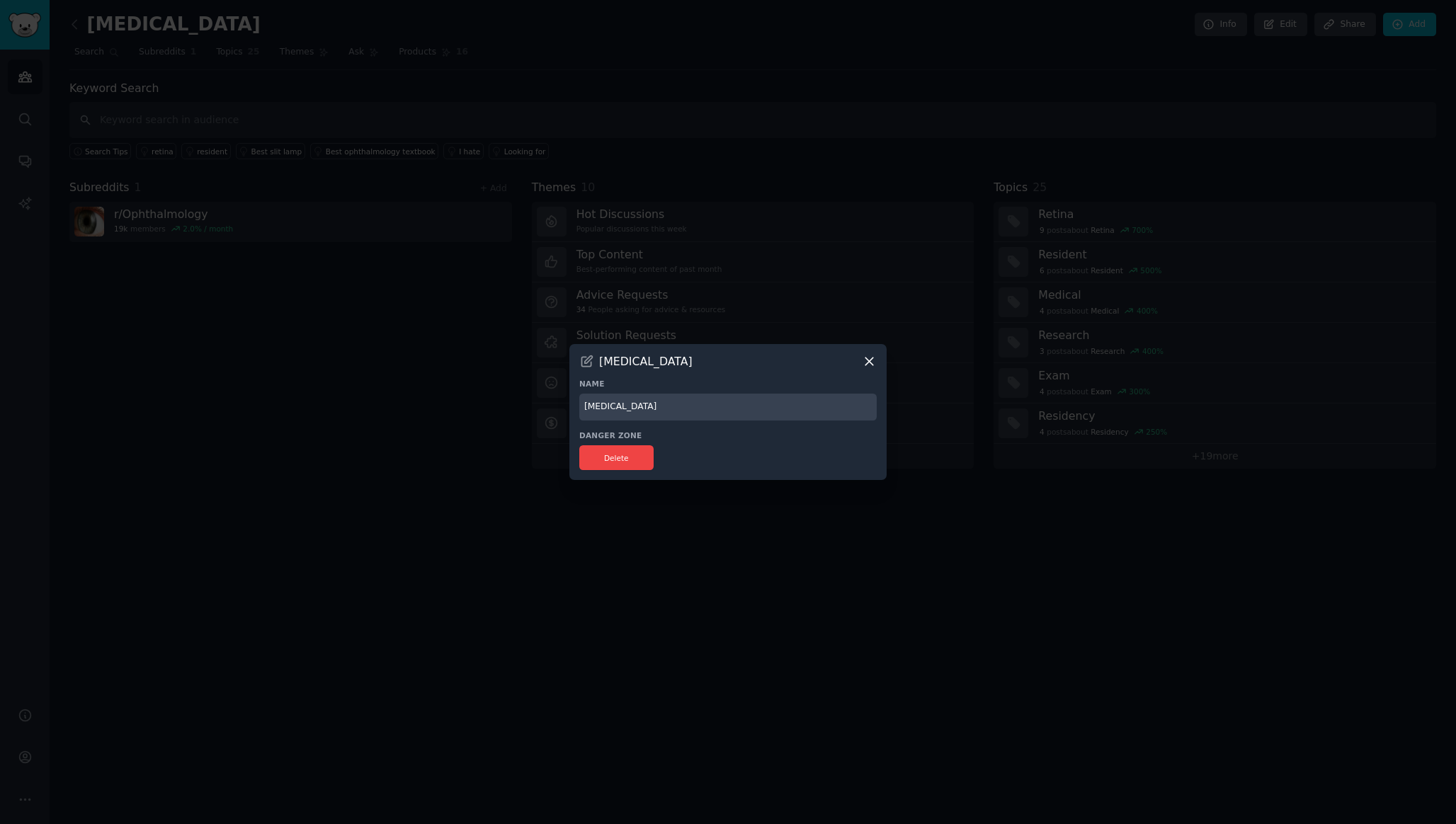
drag, startPoint x: 658, startPoint y: 420, endPoint x: 585, endPoint y: 410, distance: 73.7
click at [585, 410] on input "[MEDICAL_DATA]" at bounding box center [727, 407] width 297 height 28
type input "I"
click at [609, 411] on input "Indusry Insights" at bounding box center [727, 407] width 297 height 28
type input "Industry Insights"
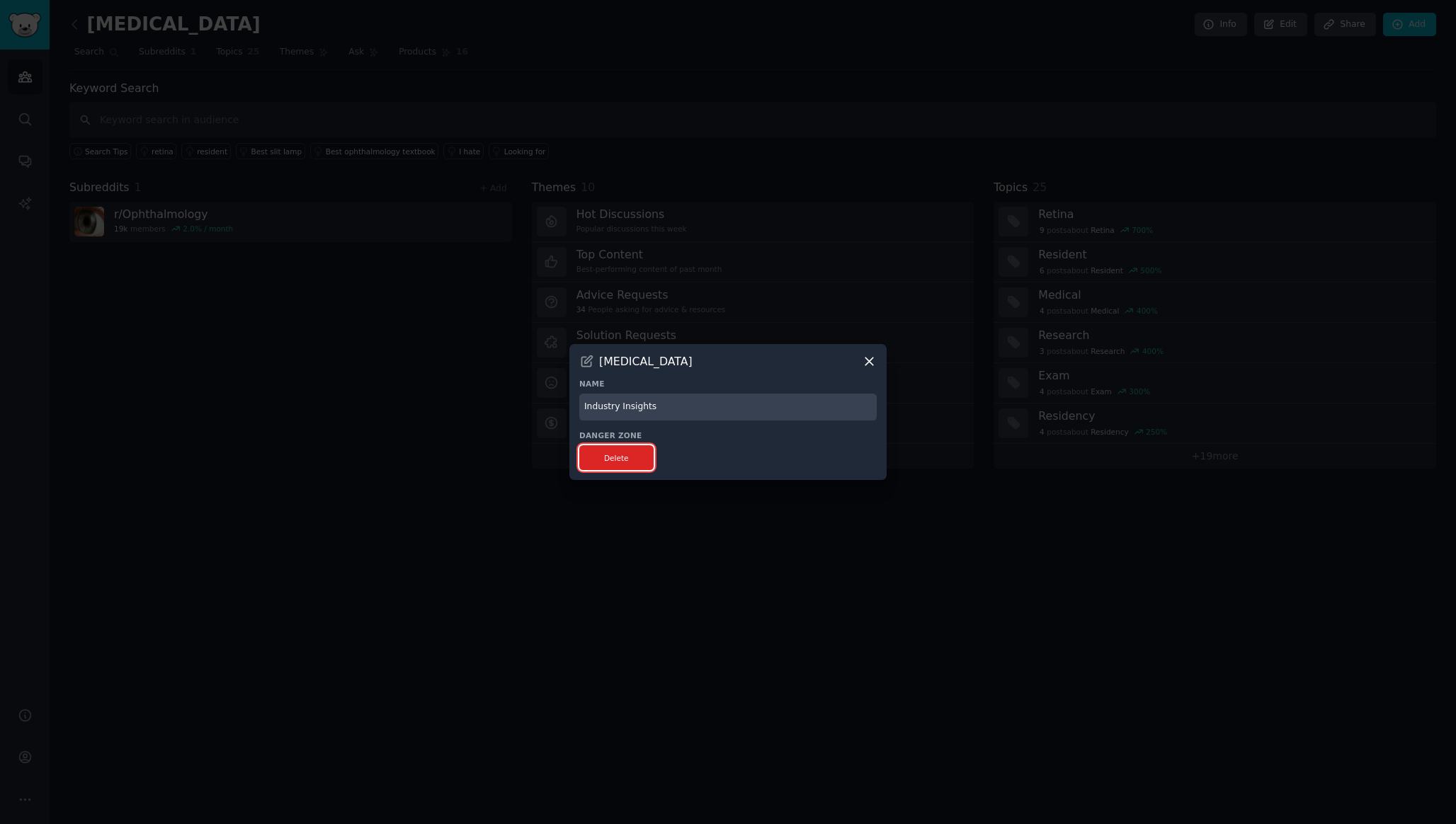
click at [636, 458] on button "Delete" at bounding box center [616, 458] width 75 height 25
click at [783, 409] on input "Industry Insights" at bounding box center [727, 407] width 297 height 28
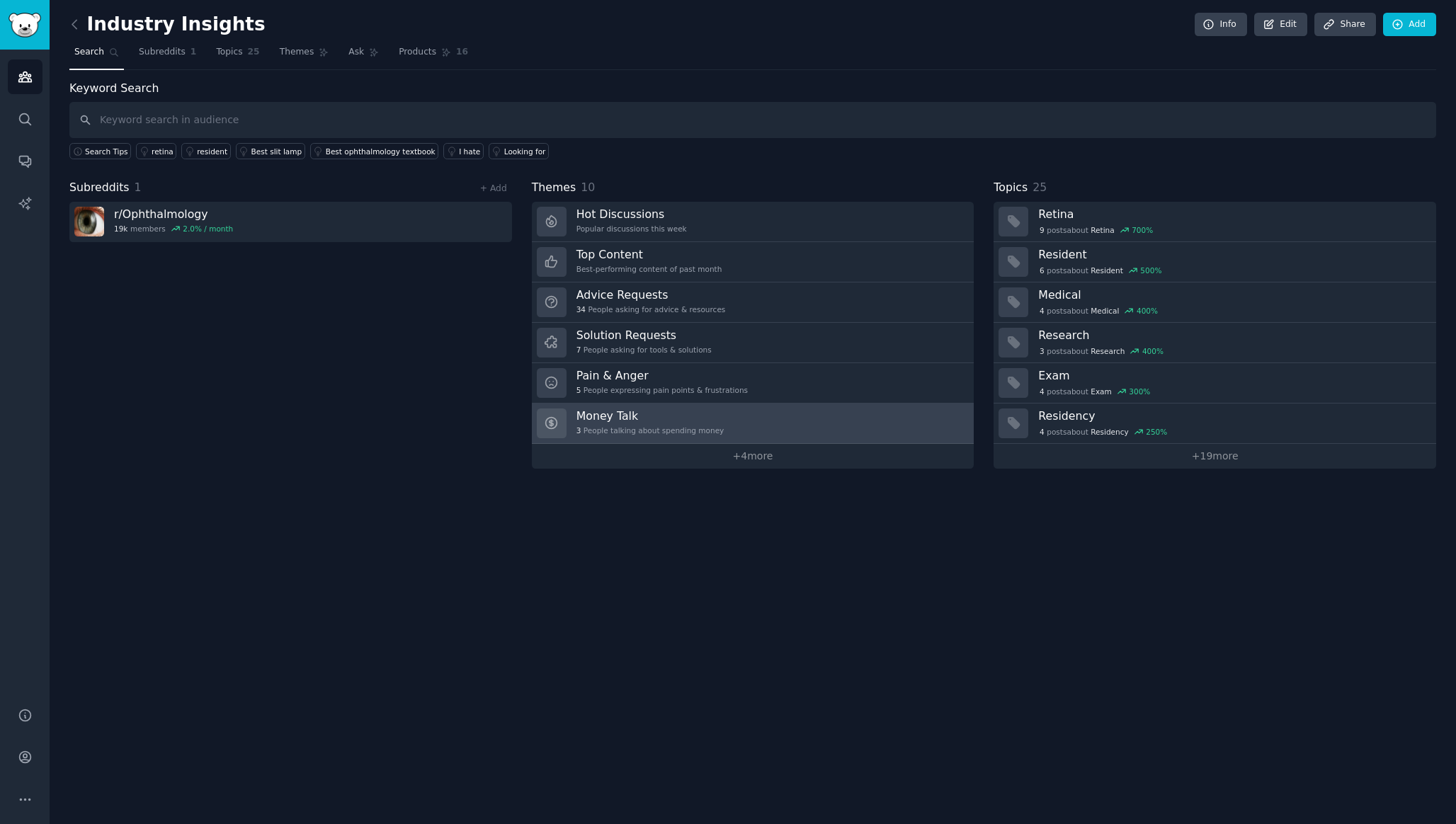
click at [862, 434] on link "Money Talk 3 People talking about spending money" at bounding box center [753, 424] width 443 height 40
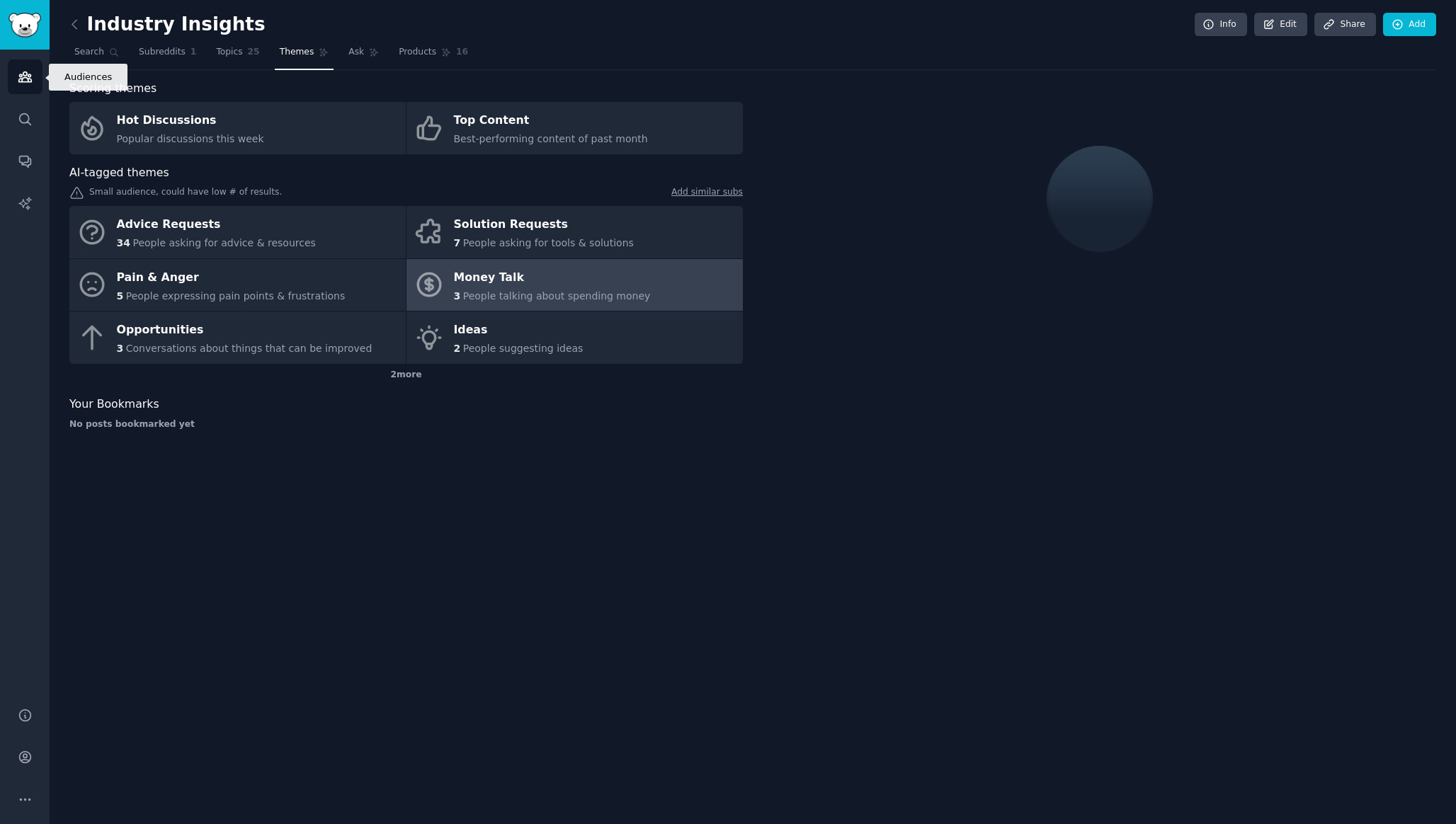
click at [25, 78] on icon "Sidebar" at bounding box center [25, 77] width 15 height 15
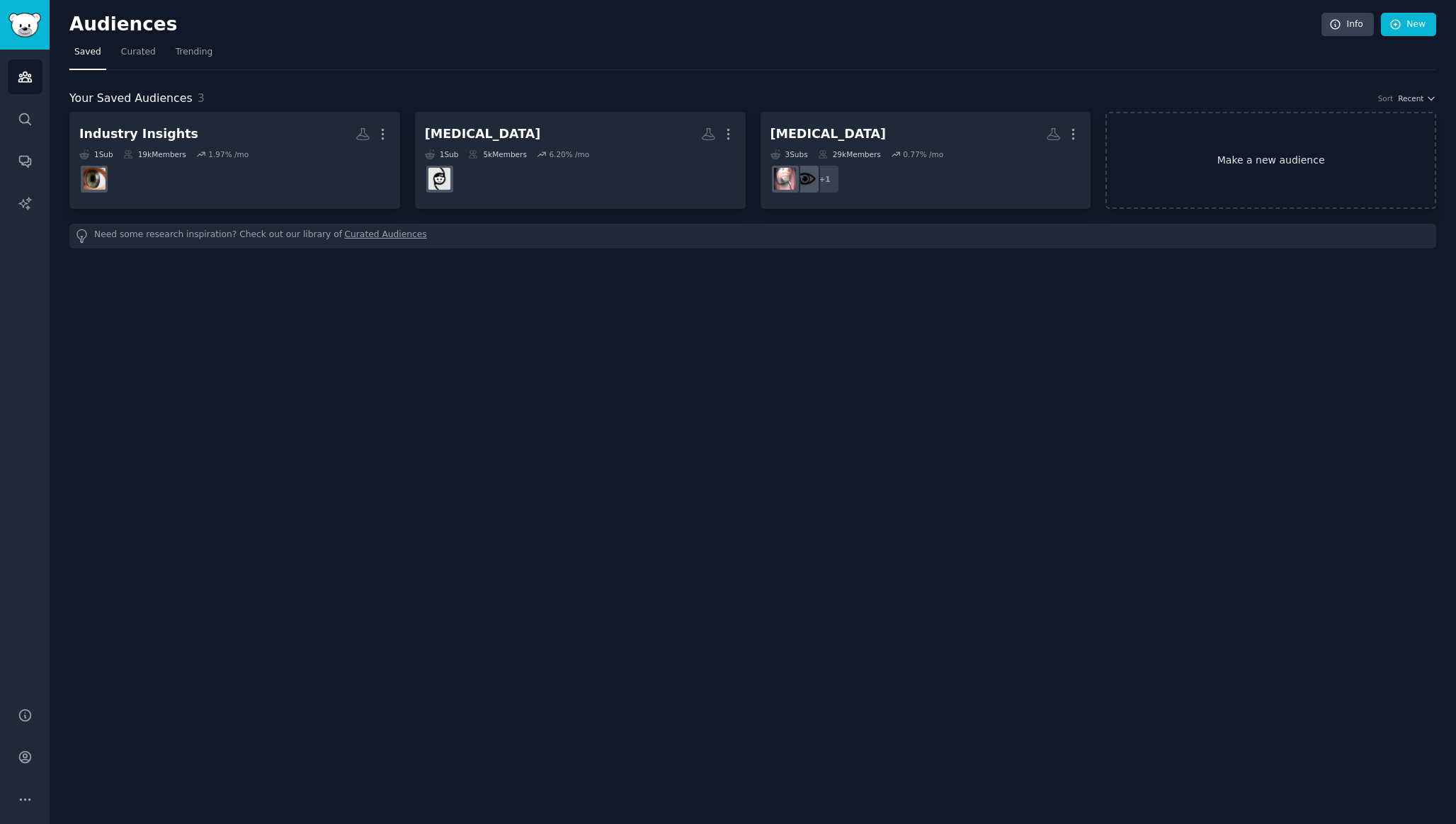
click at [1232, 158] on link "Make a new audience" at bounding box center [1271, 160] width 331 height 97
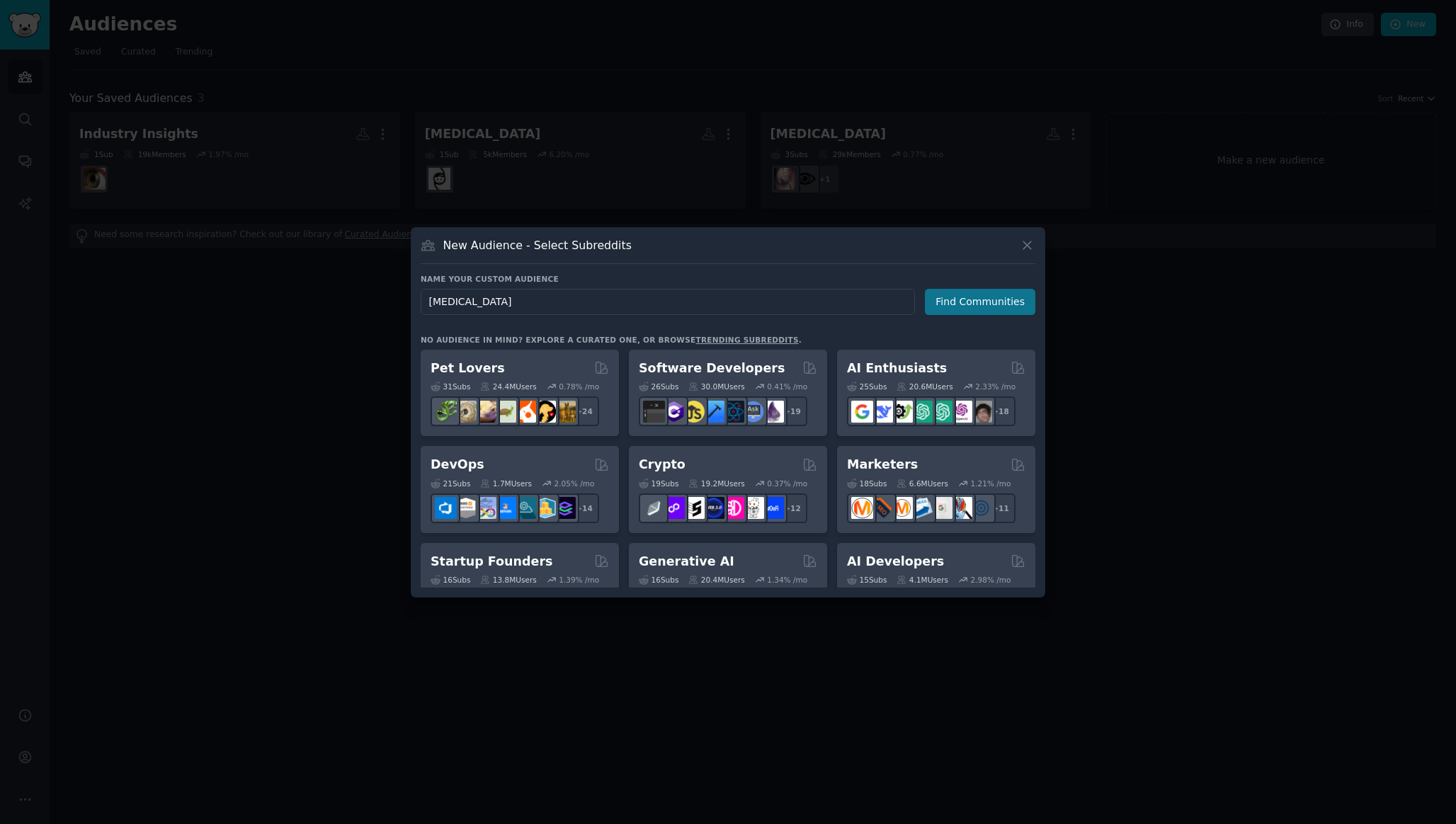
type input "Oculoplastics"
click at [974, 301] on button "Find Communities" at bounding box center [980, 302] width 111 height 26
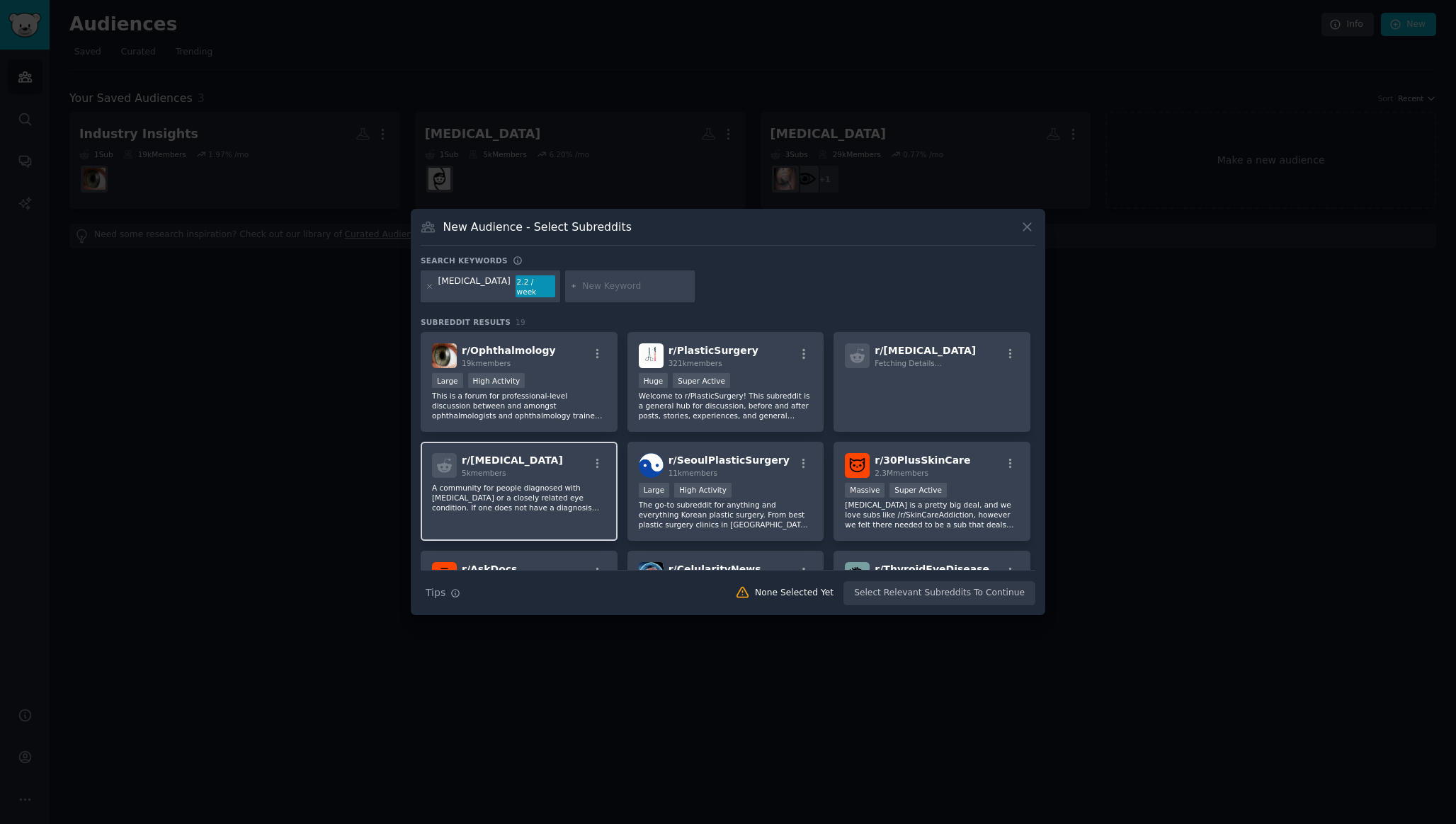
click at [536, 464] on div "r/ Blepharitis 5k members" at bounding box center [519, 466] width 174 height 25
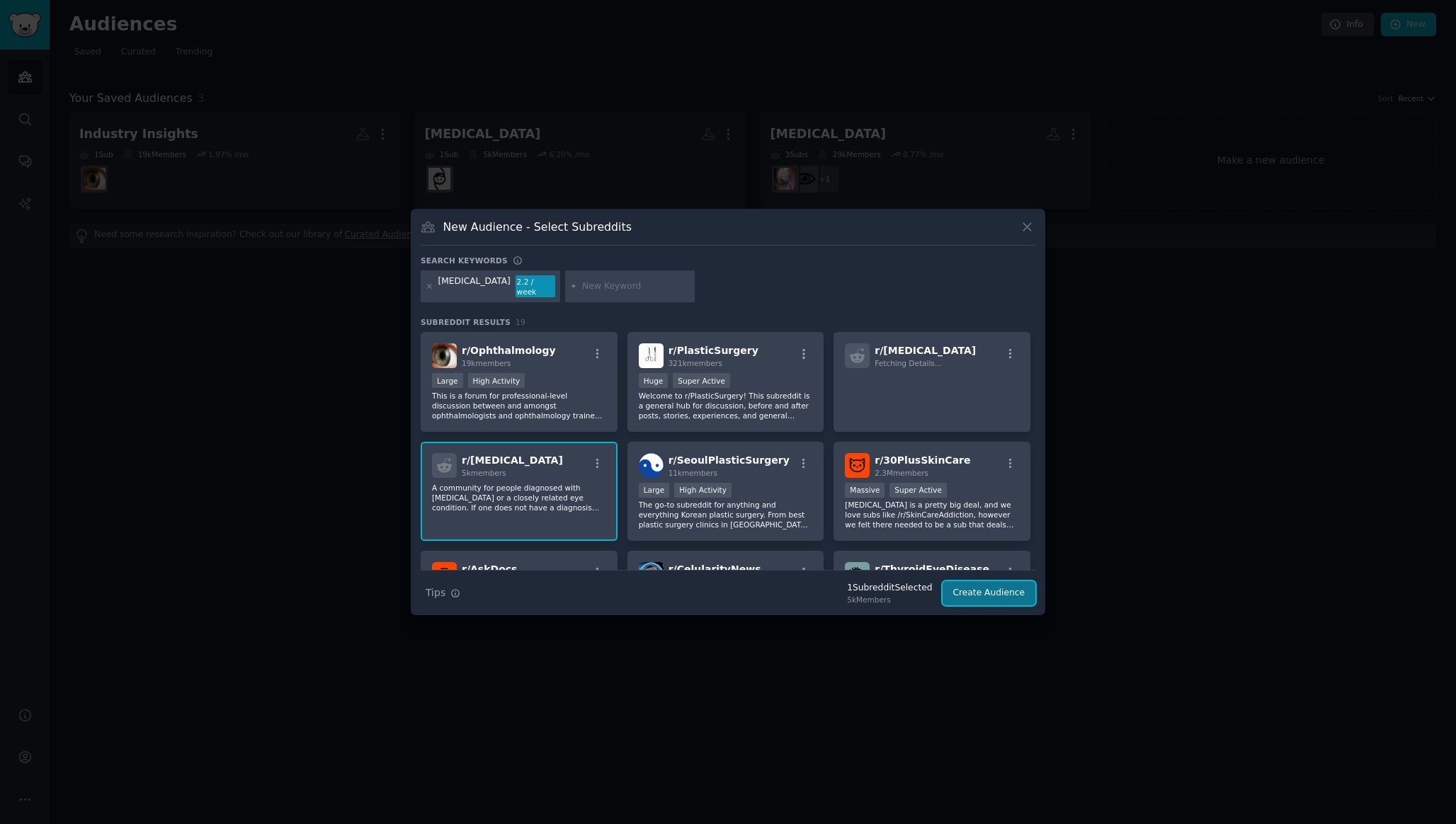
click at [1000, 592] on button "Create Audience" at bounding box center [989, 593] width 94 height 24
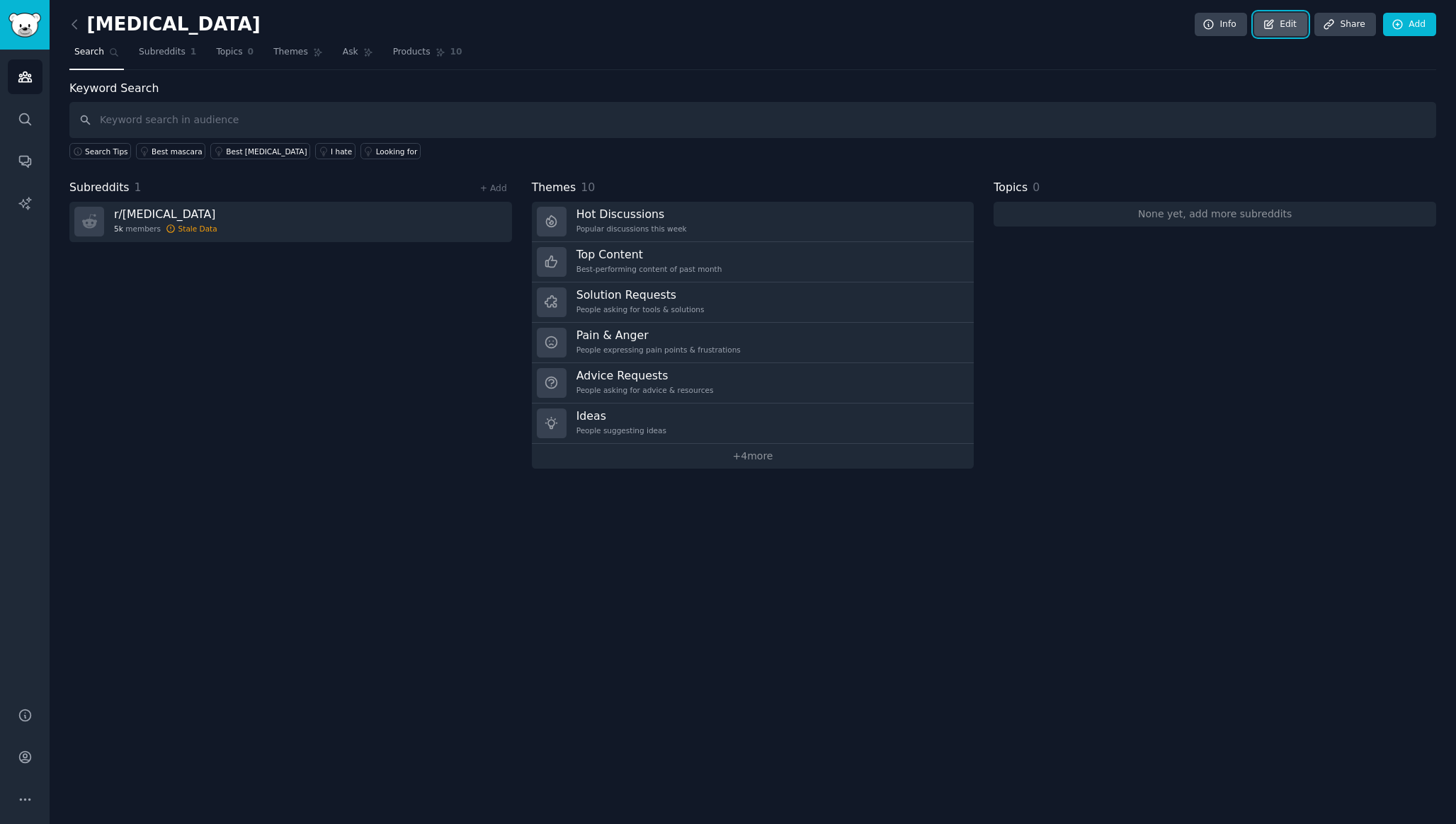
click at [1291, 21] on link "Edit" at bounding box center [1280, 25] width 53 height 24
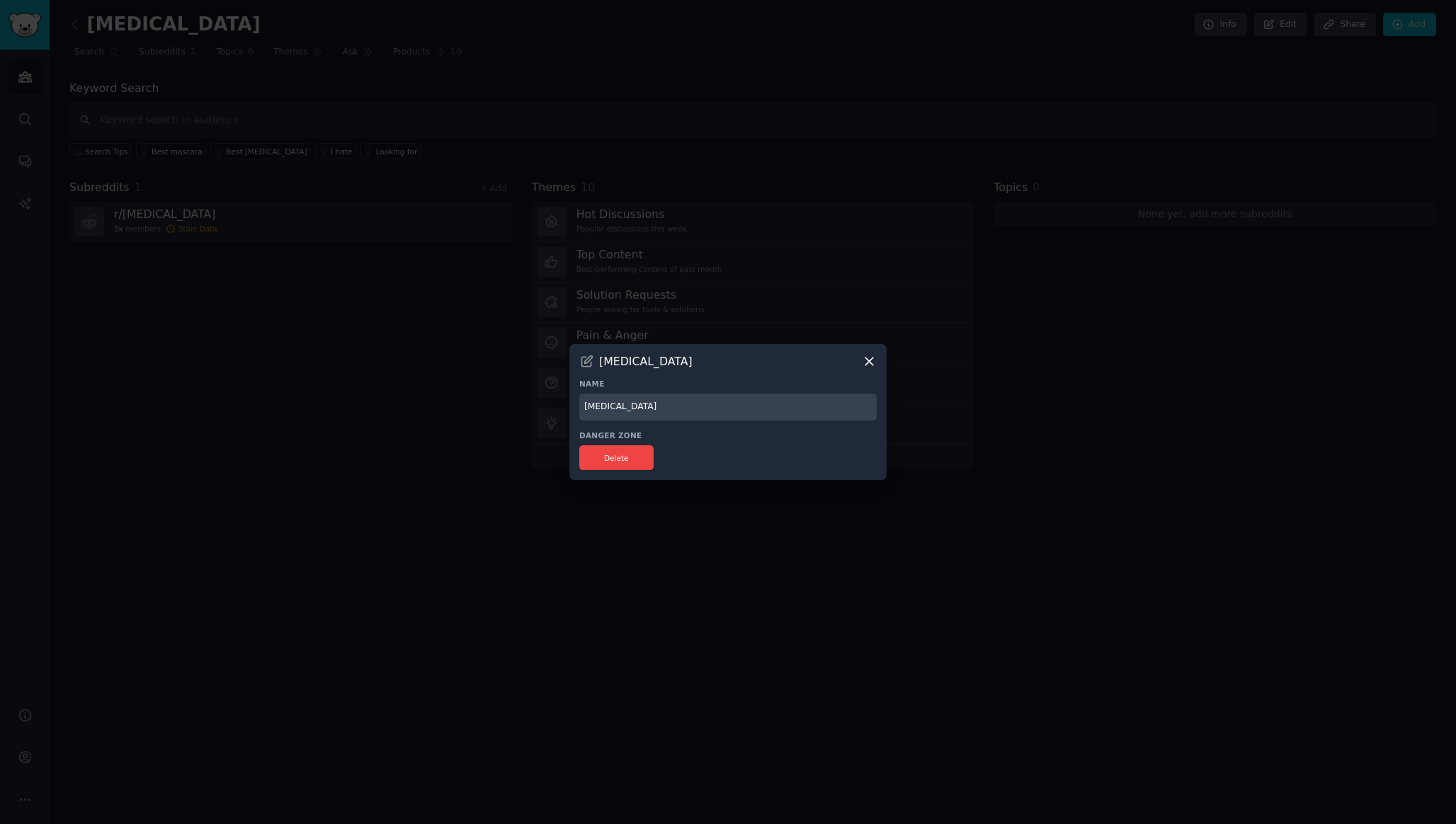
click at [864, 361] on icon at bounding box center [868, 361] width 15 height 15
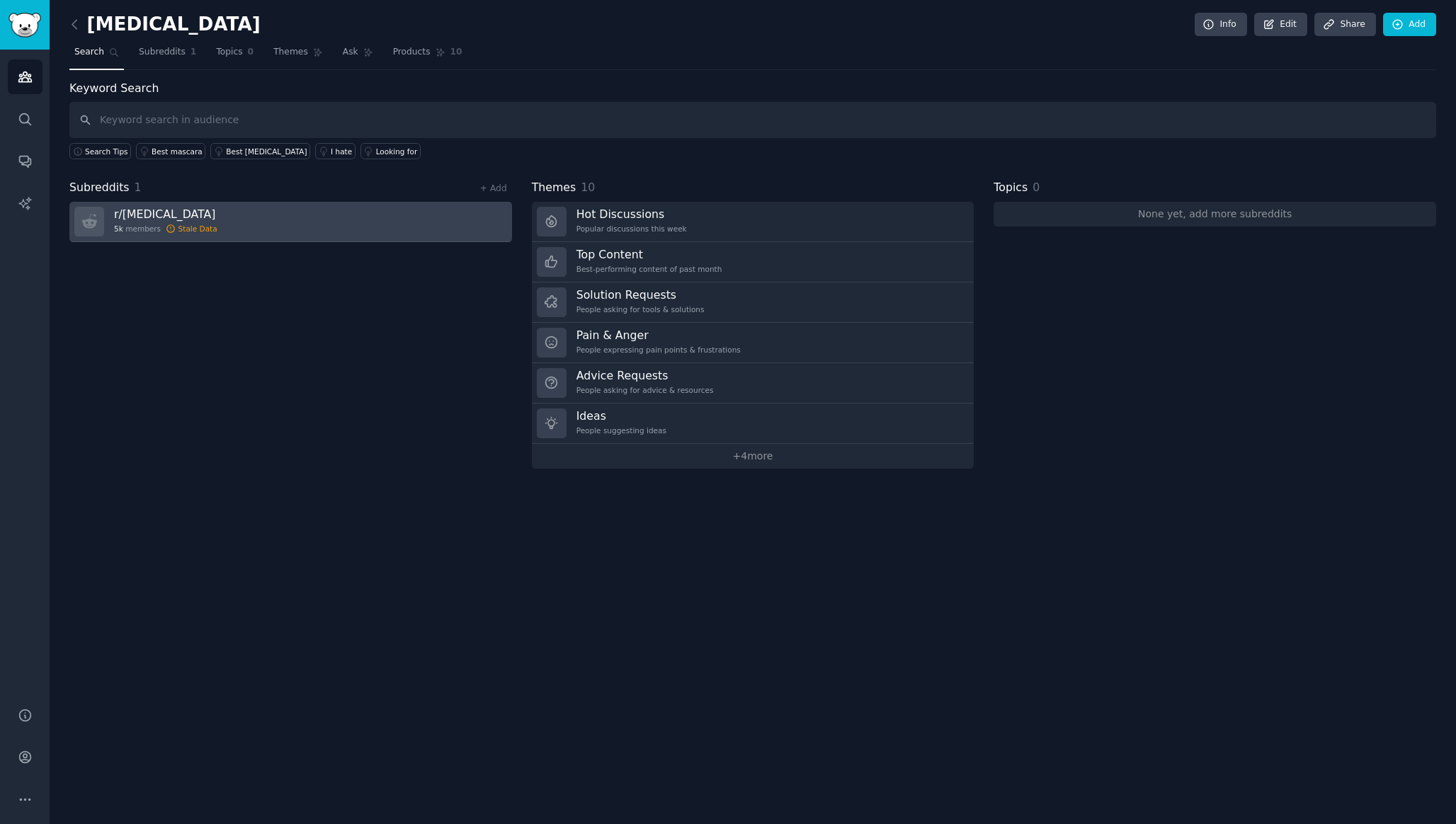
click at [355, 223] on link "r/ Blepharitis 5k members Stale Data" at bounding box center [291, 221] width 443 height 40
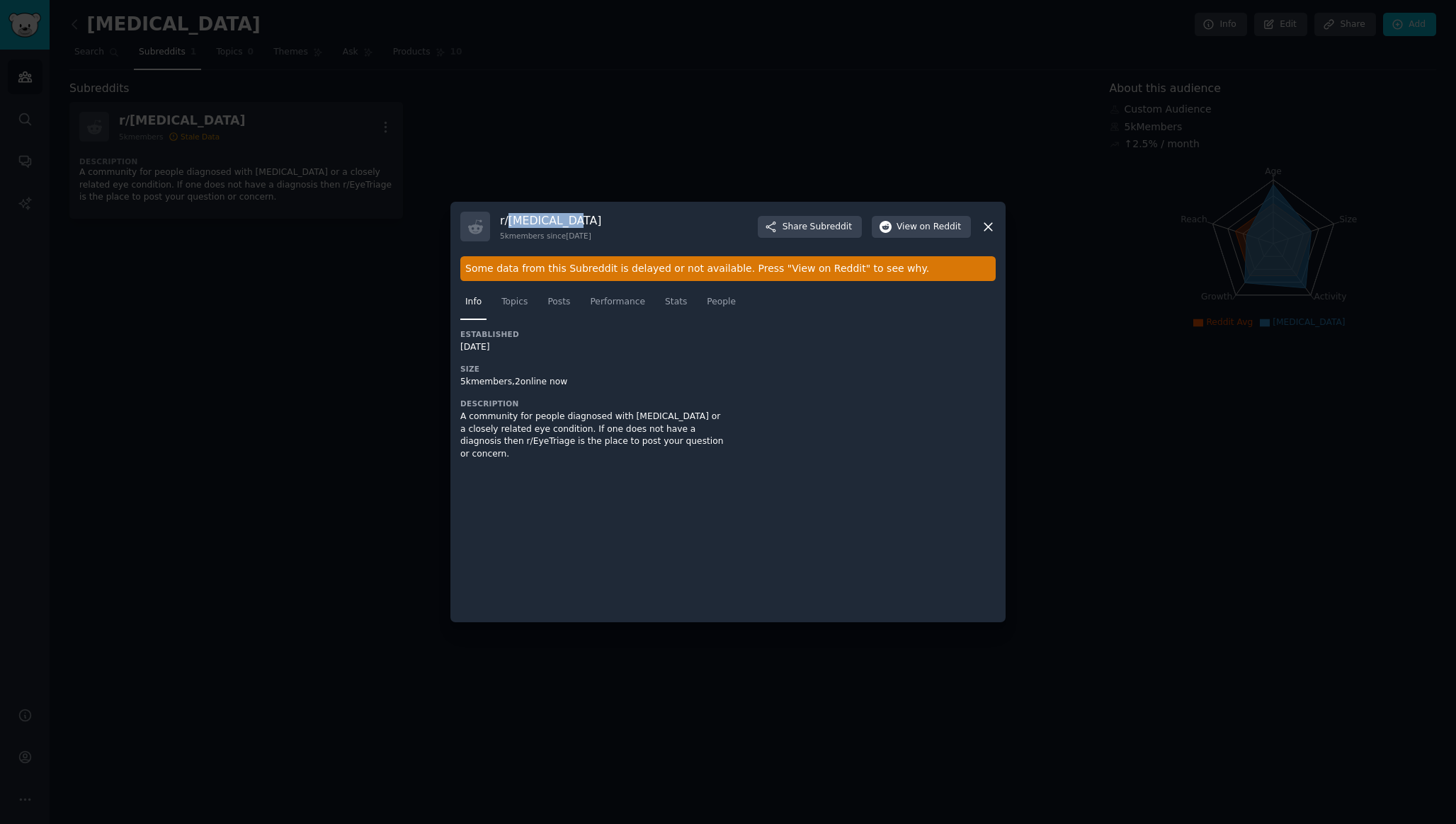
drag, startPoint x: 563, startPoint y: 221, endPoint x: 508, endPoint y: 223, distance: 55.0
click at [508, 223] on h3 "r/ Blepharitis" at bounding box center [550, 220] width 101 height 15
copy h3 "Blepharitis"
click at [25, 48] on div at bounding box center [728, 412] width 1456 height 824
click at [269, 196] on div at bounding box center [728, 412] width 1456 height 824
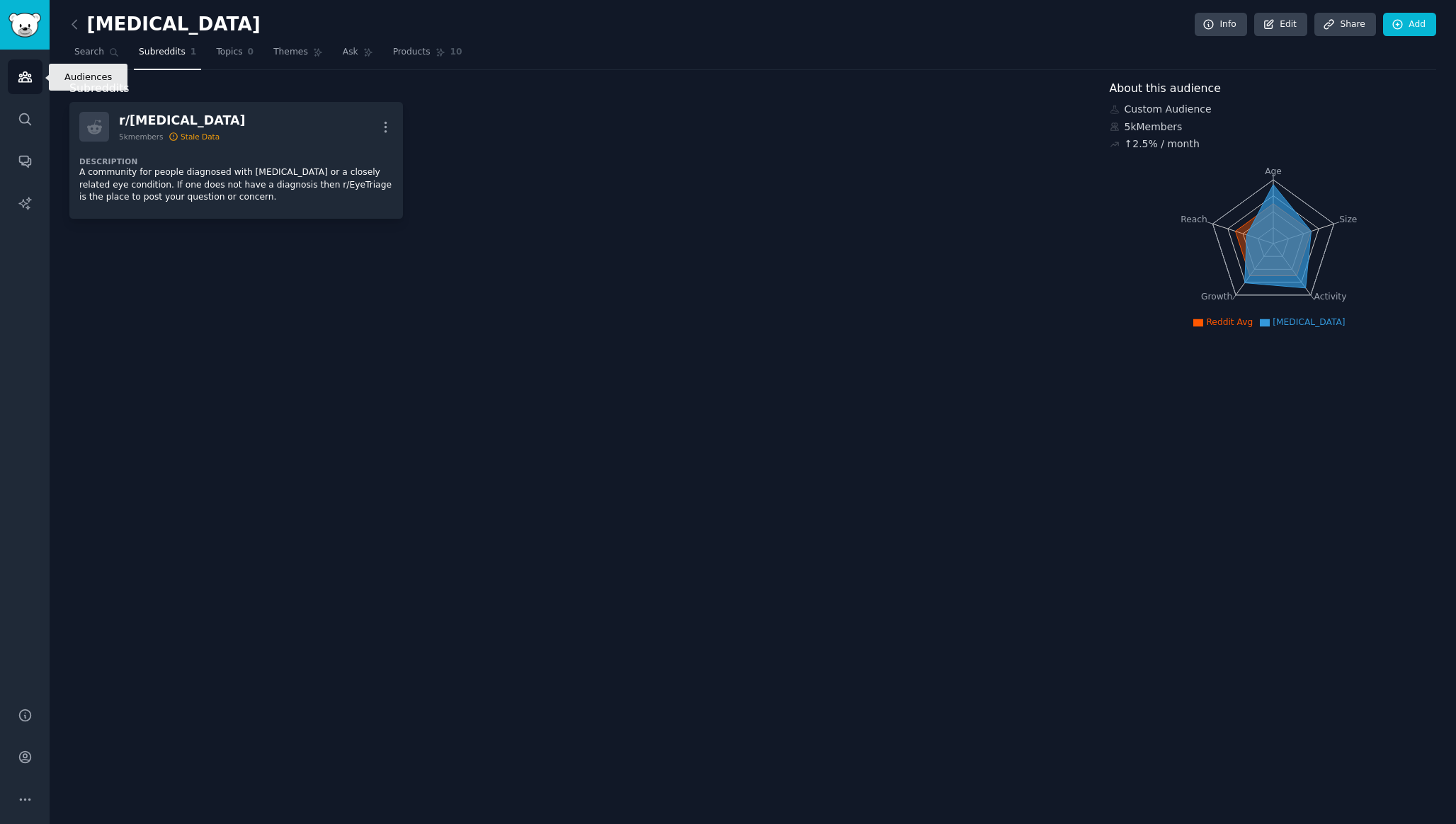
click at [15, 77] on link "Audiences" at bounding box center [25, 77] width 35 height 35
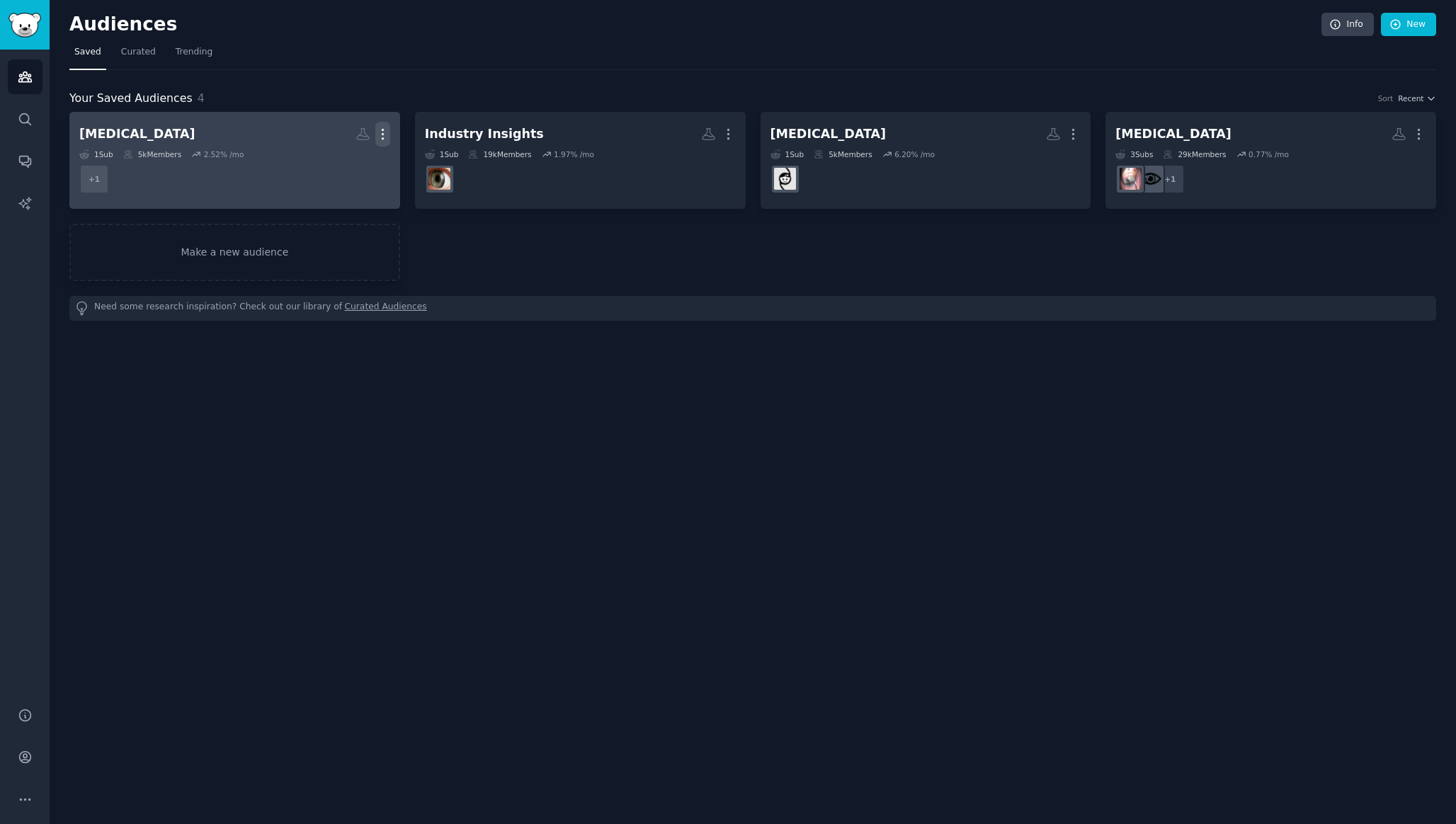
click at [385, 139] on icon "button" at bounding box center [382, 134] width 15 height 15
click at [225, 189] on dd "+ 1" at bounding box center [235, 180] width 311 height 40
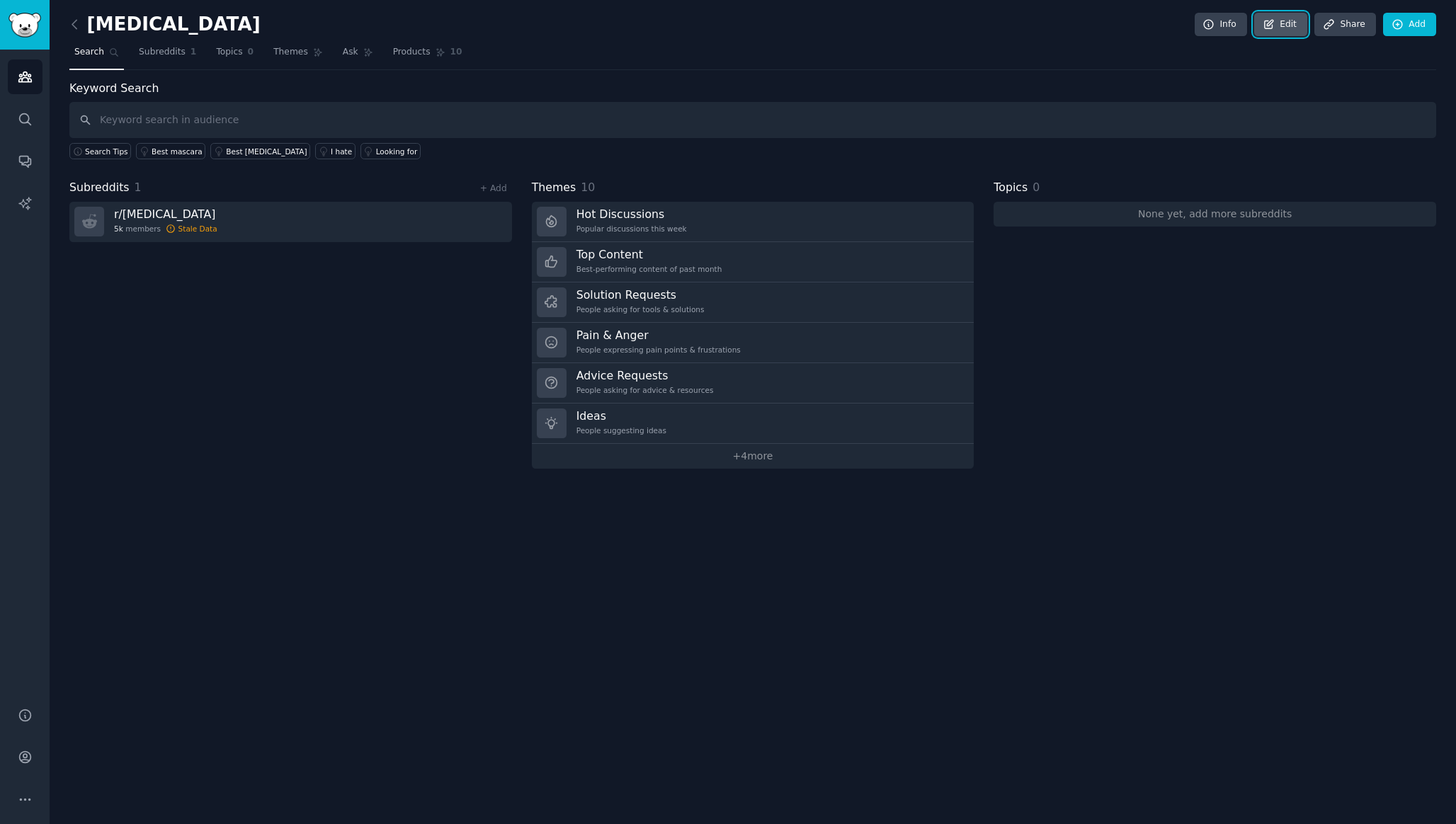
click at [1289, 28] on link "Edit" at bounding box center [1280, 25] width 53 height 24
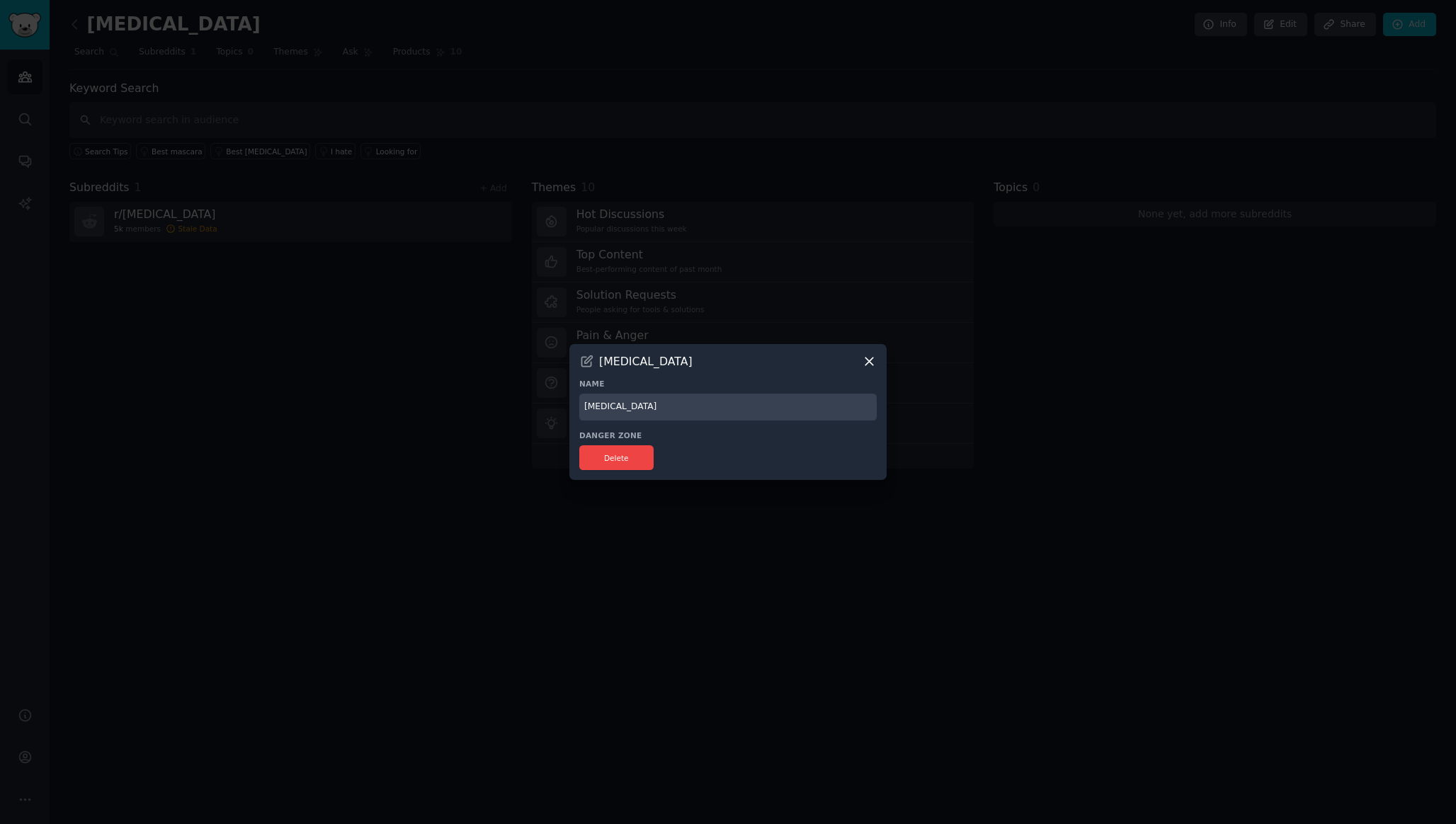
drag, startPoint x: 656, startPoint y: 407, endPoint x: 541, endPoint y: 407, distance: 115.0
click at [541, 407] on div "​ Oculoplastics Name Oculoplastics Danger Zone Delete" at bounding box center [728, 412] width 1446 height 824
paste input "Blephariti"
type input "Blepharitis"
click at [602, 459] on button "Delete" at bounding box center [616, 458] width 75 height 25
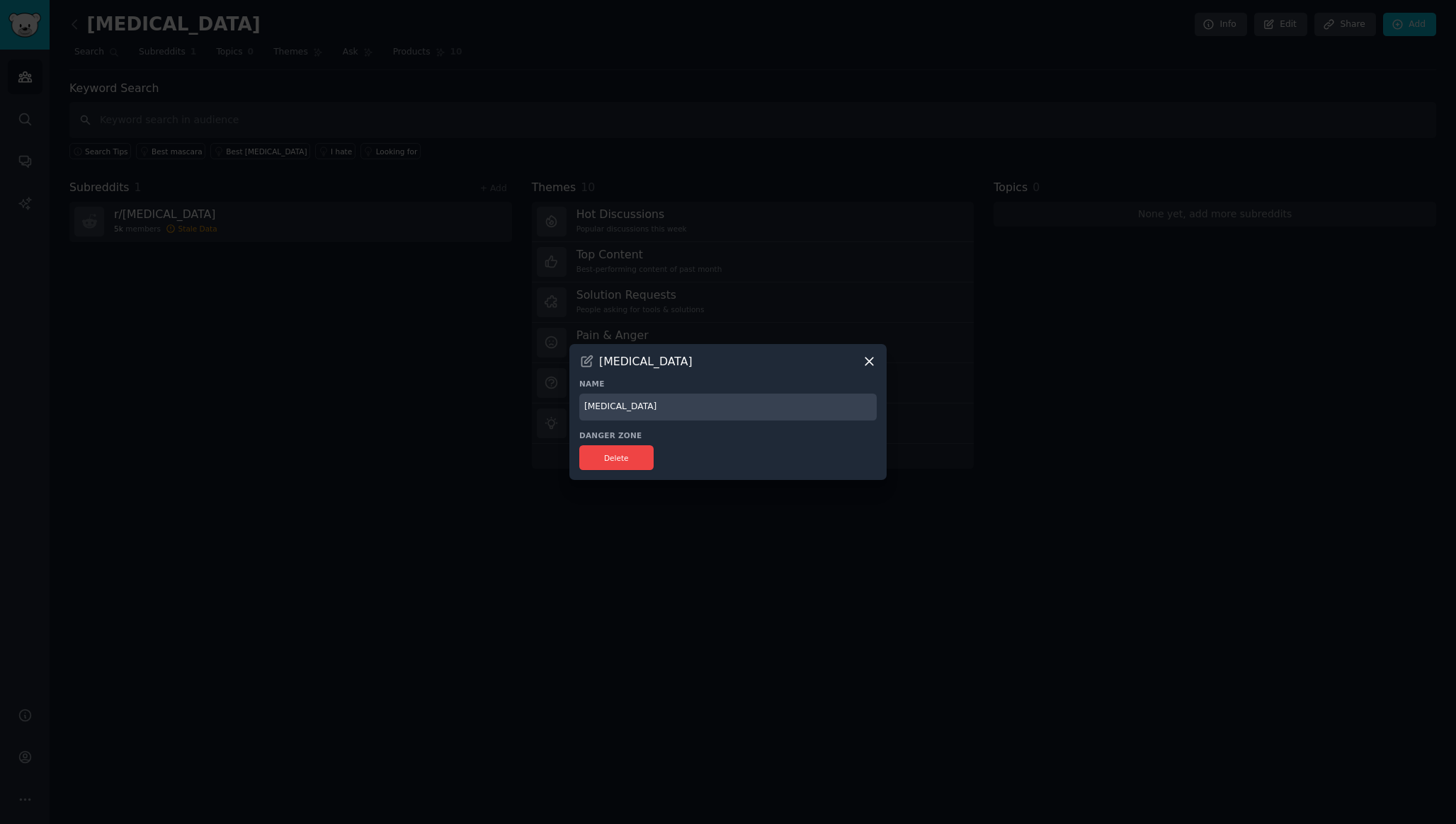
click at [740, 403] on input "Blepharitis" at bounding box center [727, 407] width 297 height 28
click at [843, 314] on div at bounding box center [728, 412] width 1456 height 824
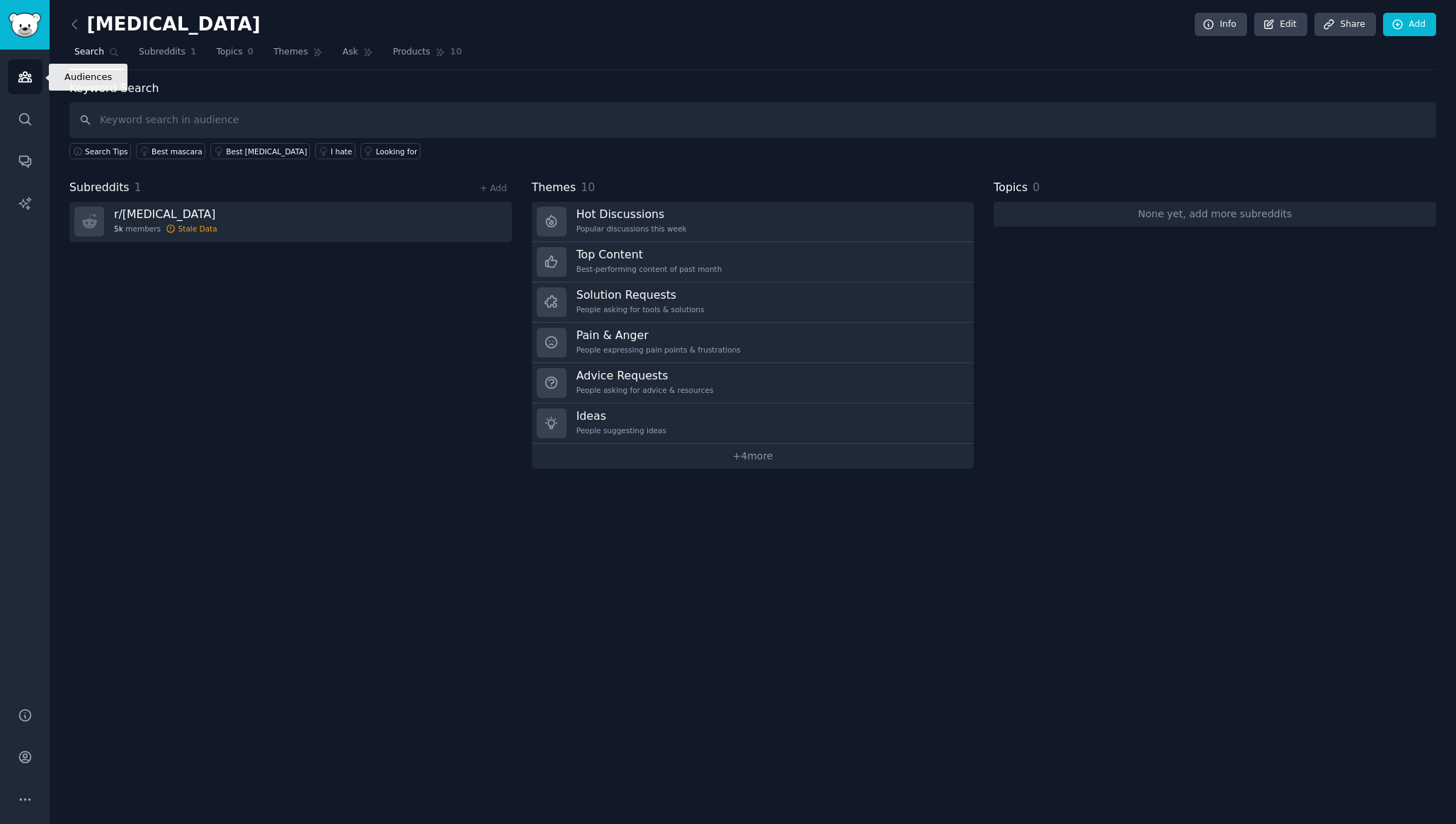
click at [30, 87] on link "Audiences" at bounding box center [25, 77] width 35 height 35
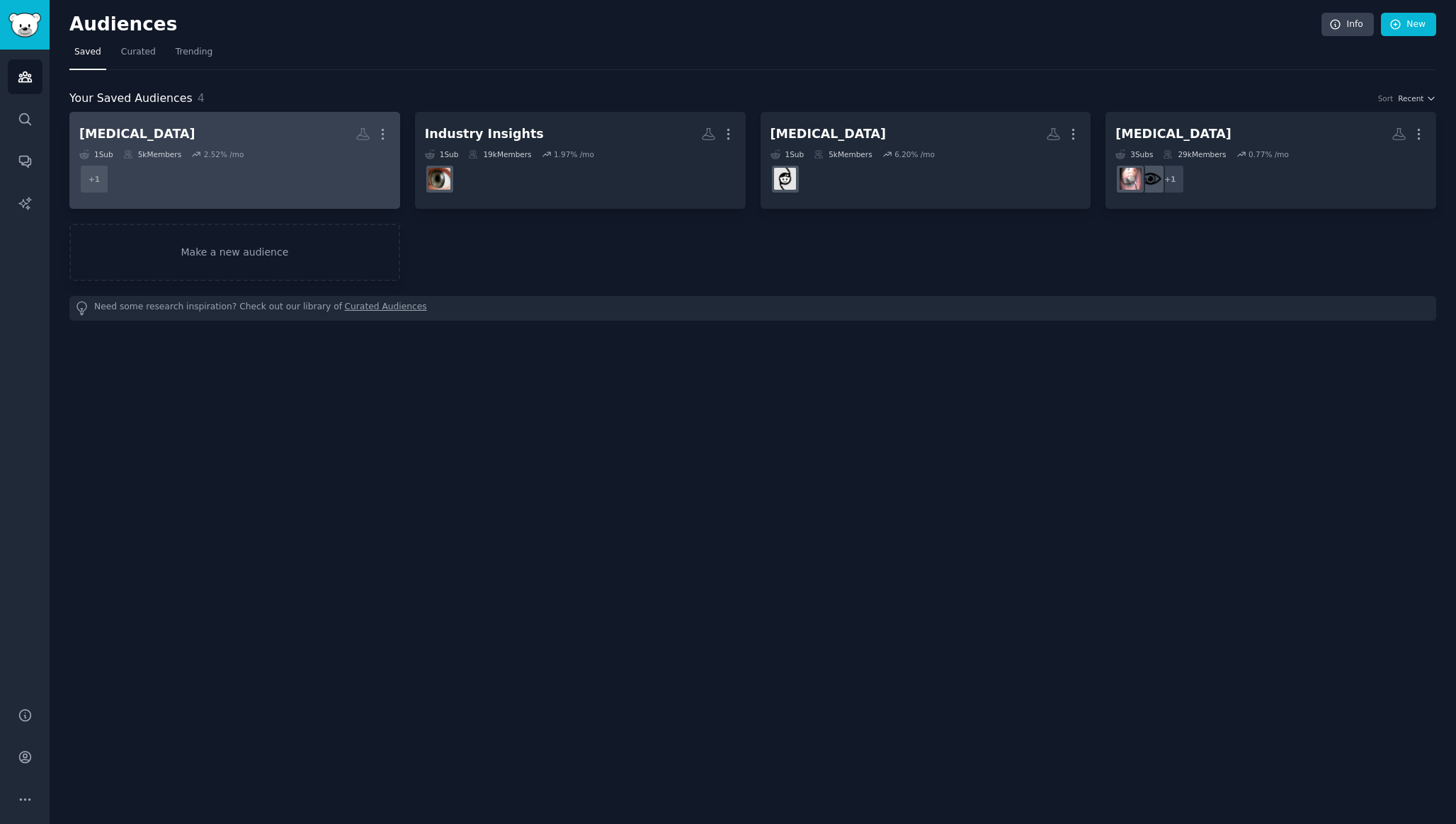
click at [308, 133] on h2 "[MEDICAL_DATA] More" at bounding box center [235, 134] width 311 height 25
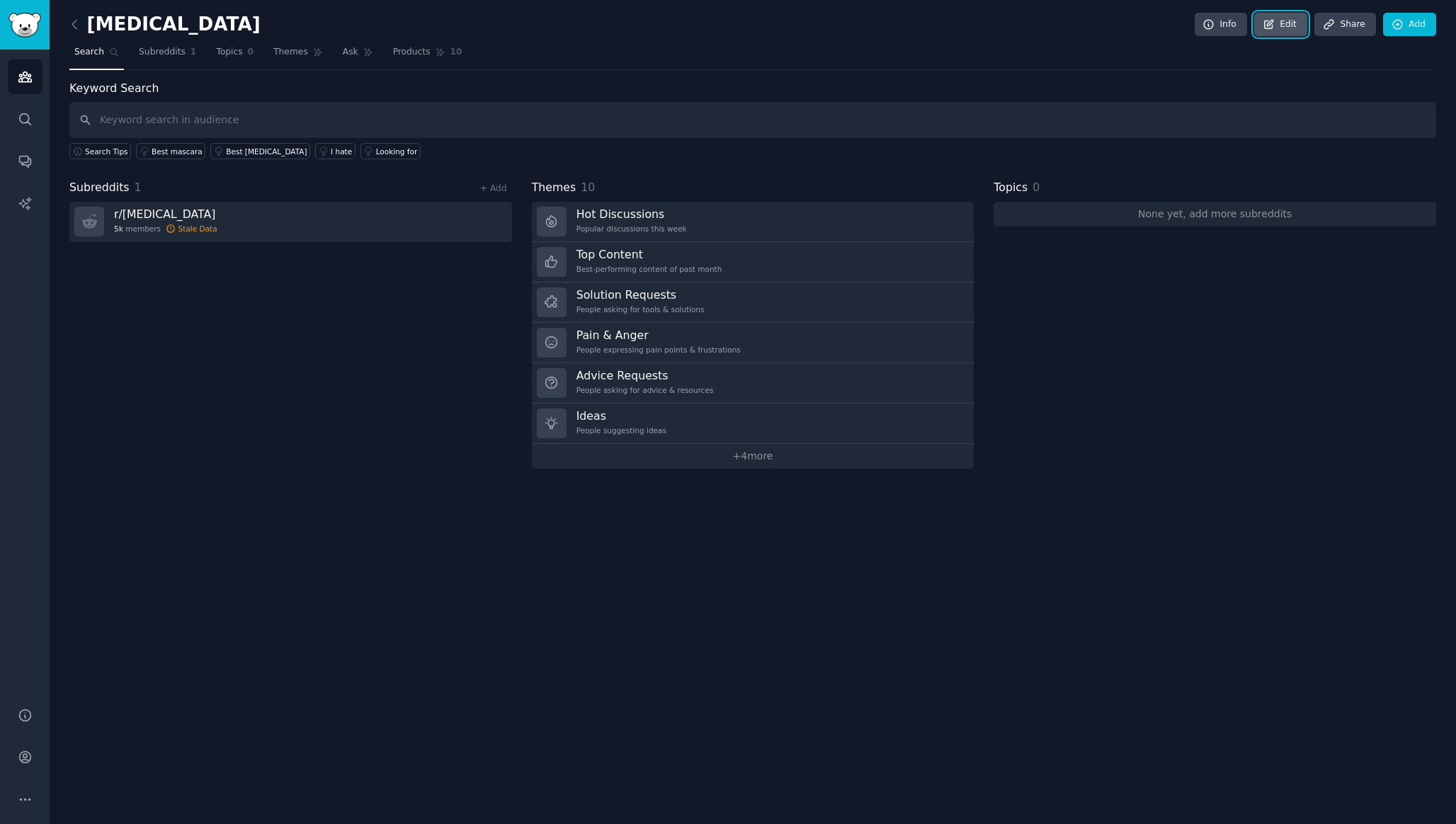
click at [1297, 25] on link "Edit" at bounding box center [1280, 25] width 53 height 24
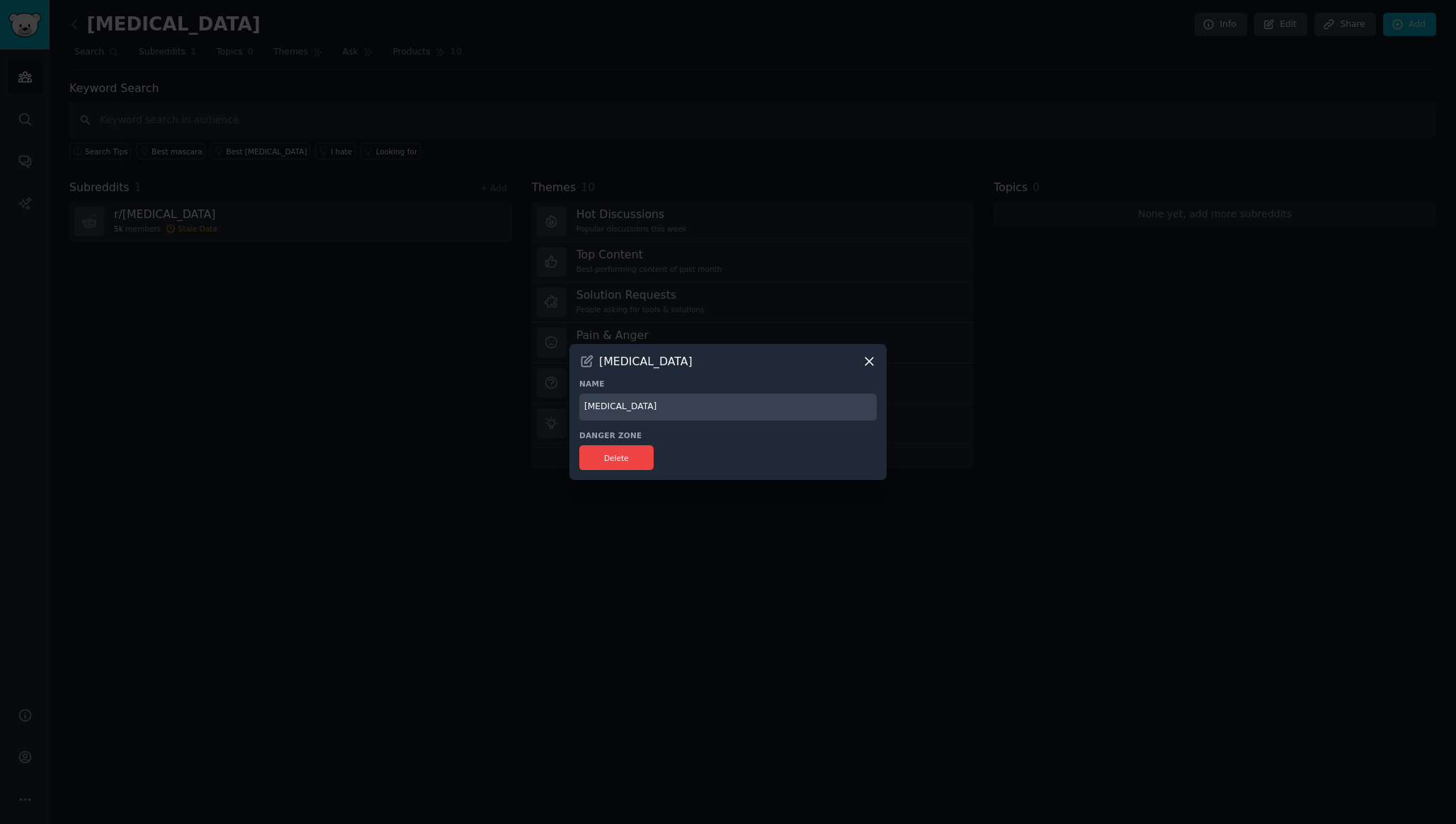
drag, startPoint x: 675, startPoint y: 405, endPoint x: 543, endPoint y: 405, distance: 132.0
click at [543, 405] on div "​ [MEDICAL_DATA] Name [MEDICAL_DATA] Danger Zone Delete" at bounding box center [728, 412] width 1446 height 824
paste input "Blephariti"
type input "[MEDICAL_DATA]"
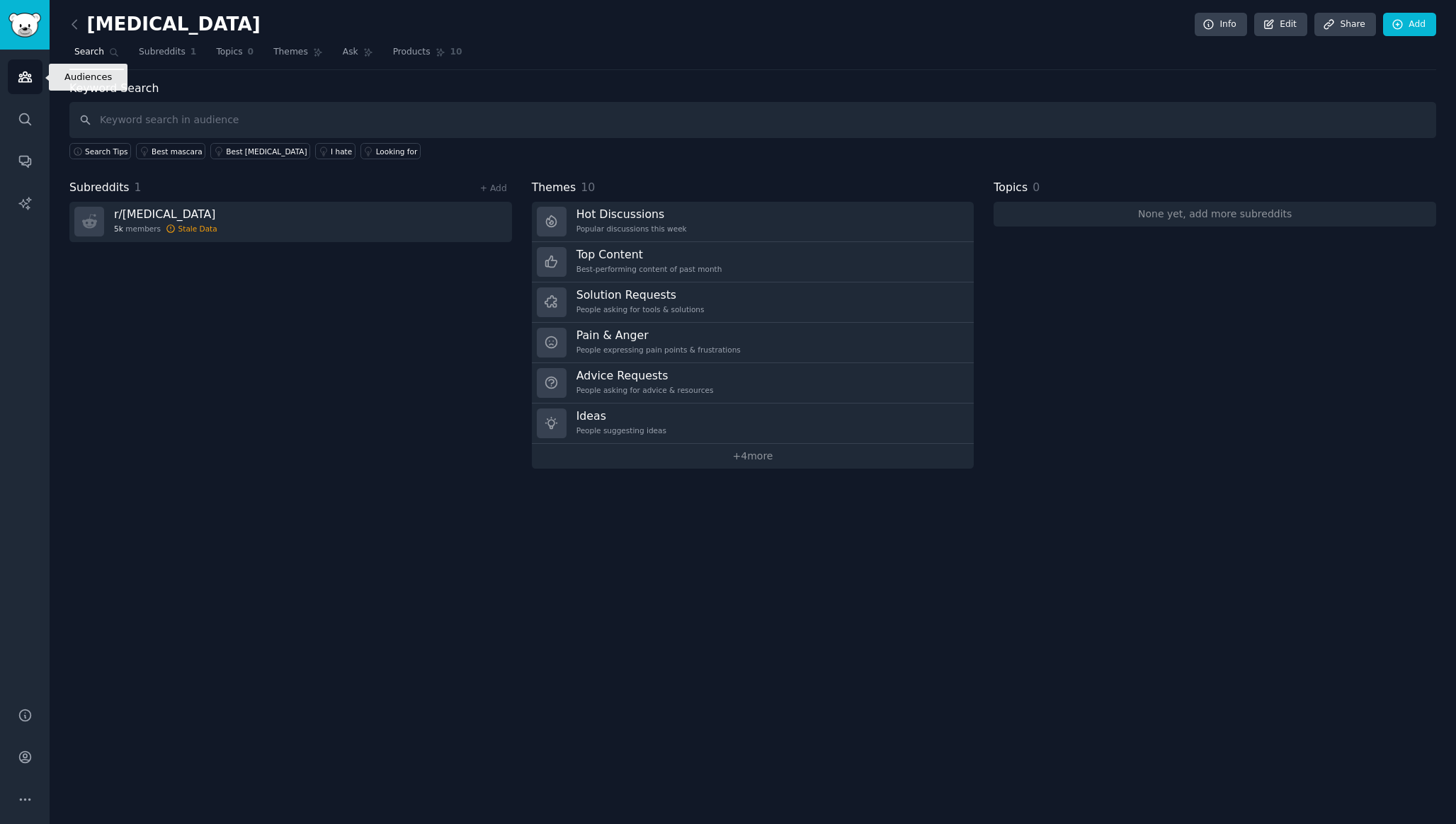
click at [18, 87] on link "Audiences" at bounding box center [25, 77] width 35 height 35
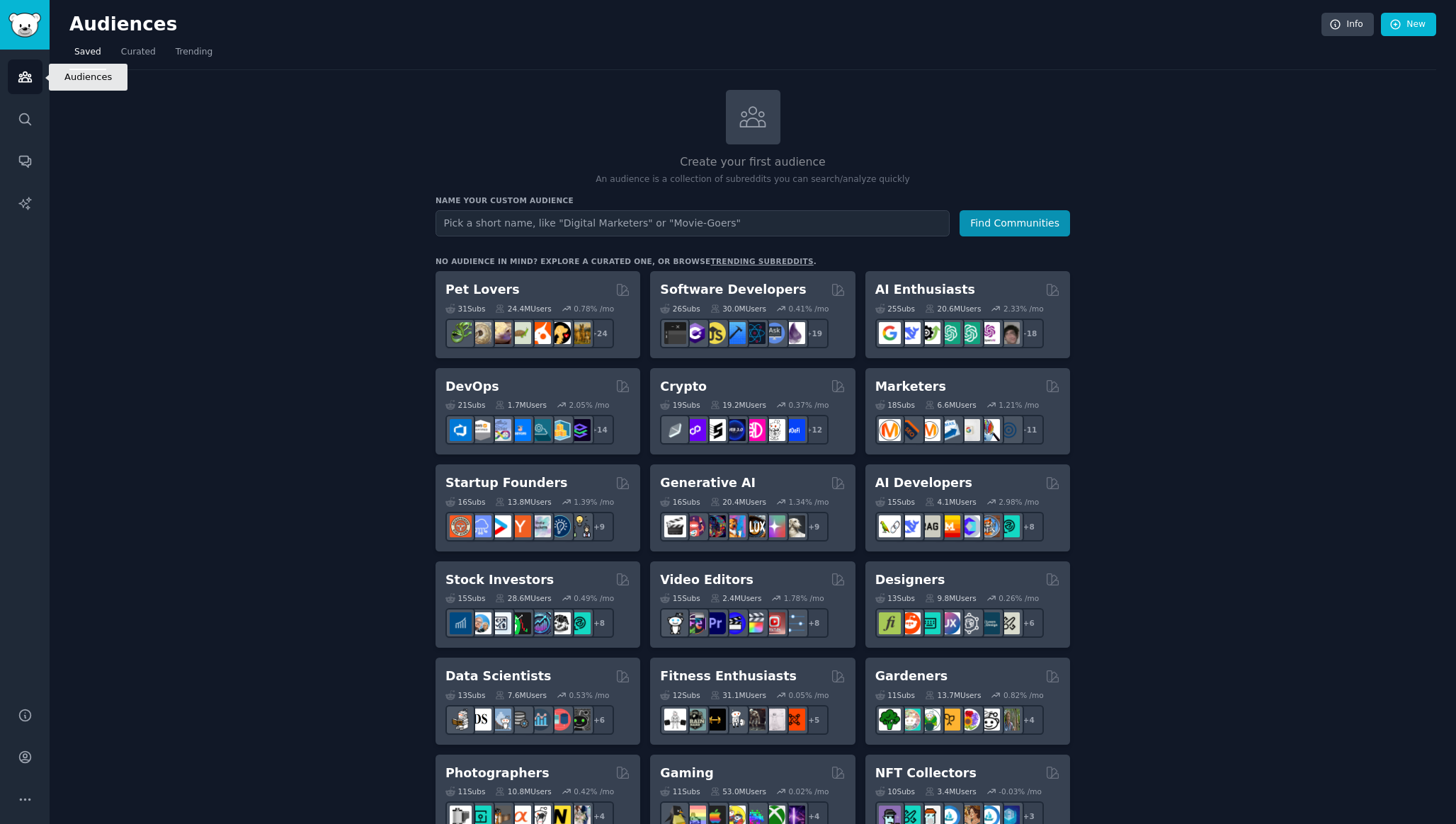
click at [26, 67] on link "Audiences" at bounding box center [25, 77] width 35 height 35
click at [31, 81] on icon "Sidebar" at bounding box center [25, 77] width 13 height 10
click at [28, 130] on link "Search" at bounding box center [25, 119] width 35 height 35
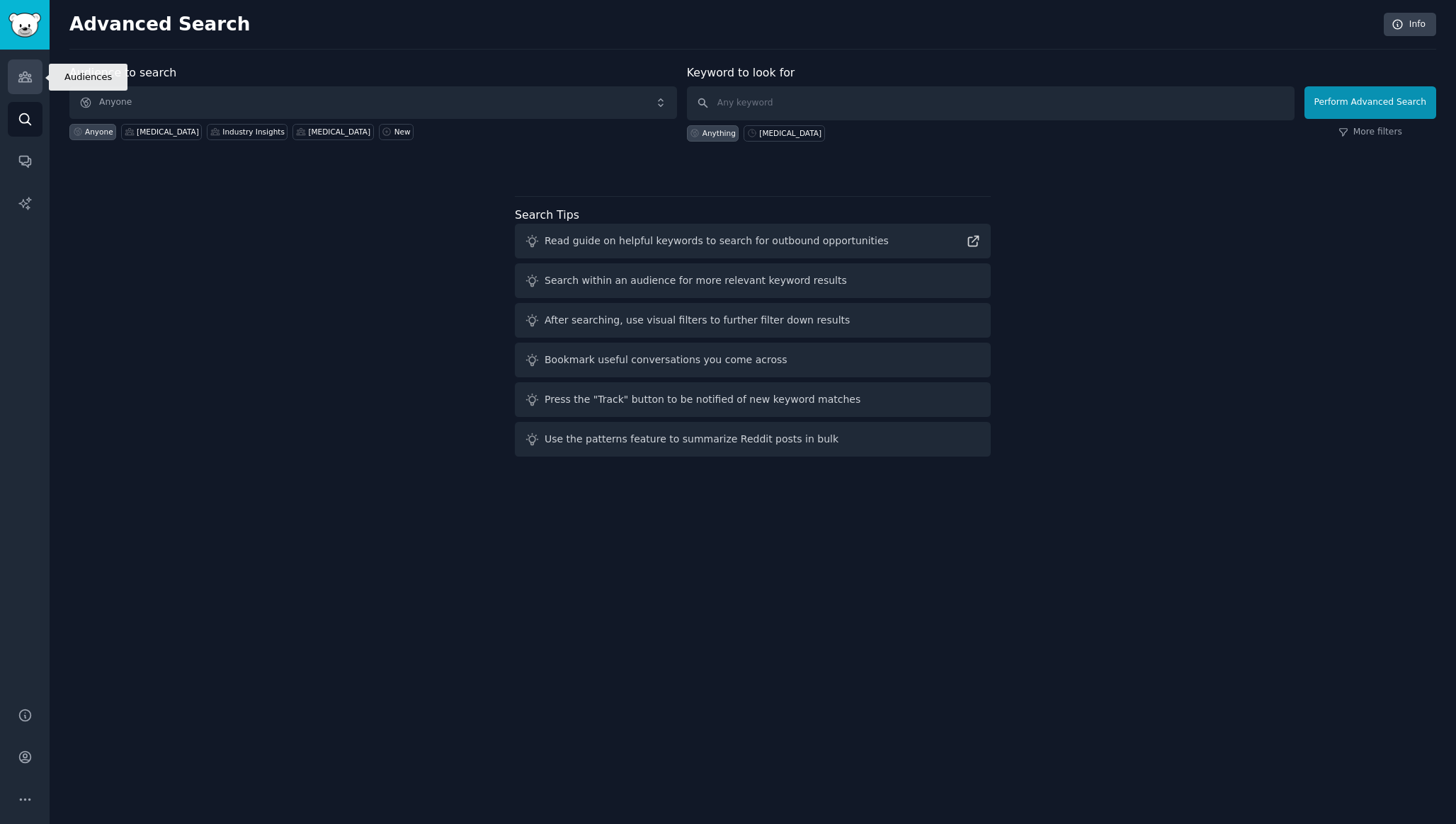
click at [16, 81] on link "Audiences" at bounding box center [25, 77] width 35 height 35
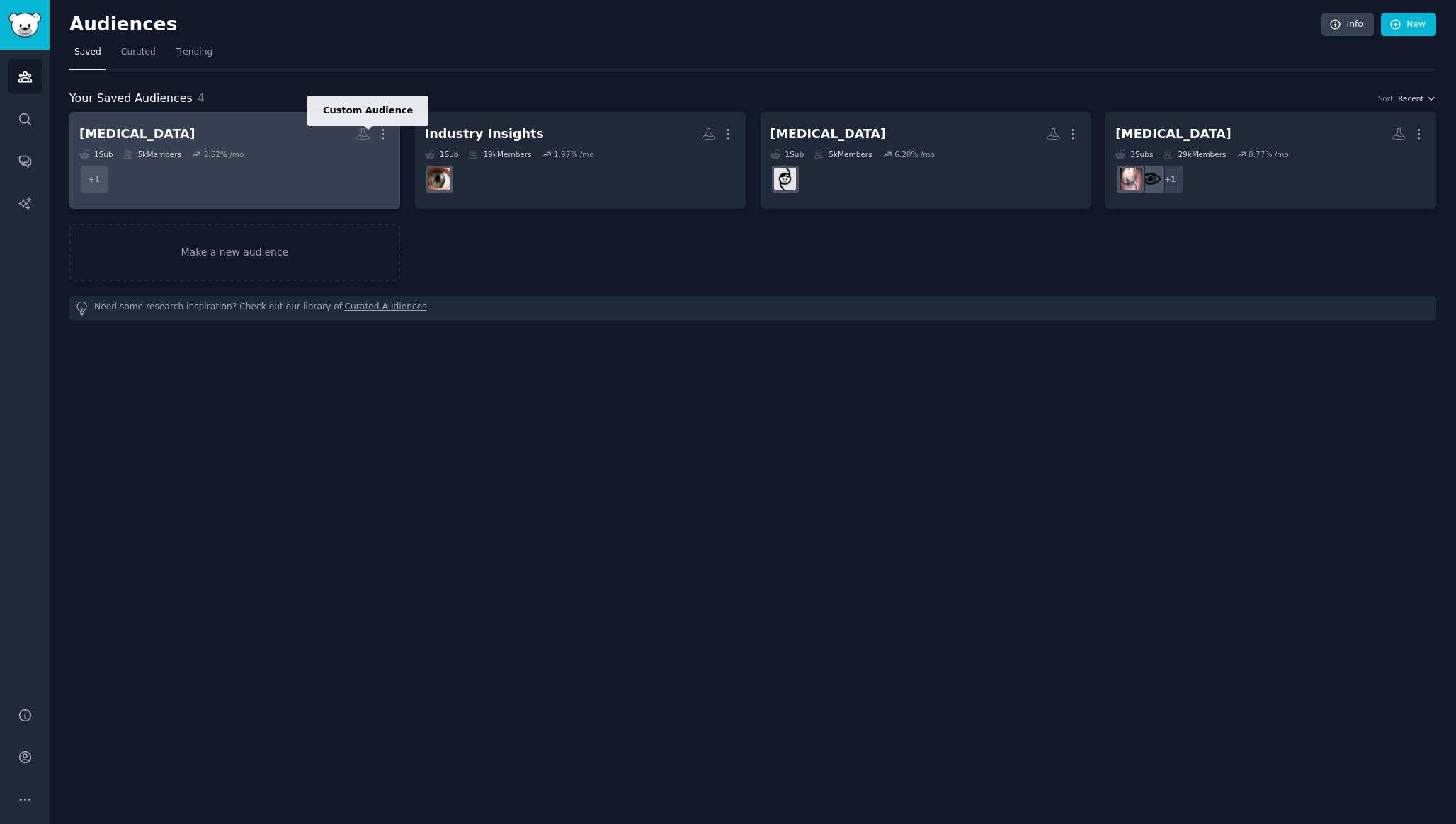
click at [364, 140] on icon at bounding box center [363, 135] width 12 height 11
